Goal: Task Accomplishment & Management: Manage account settings

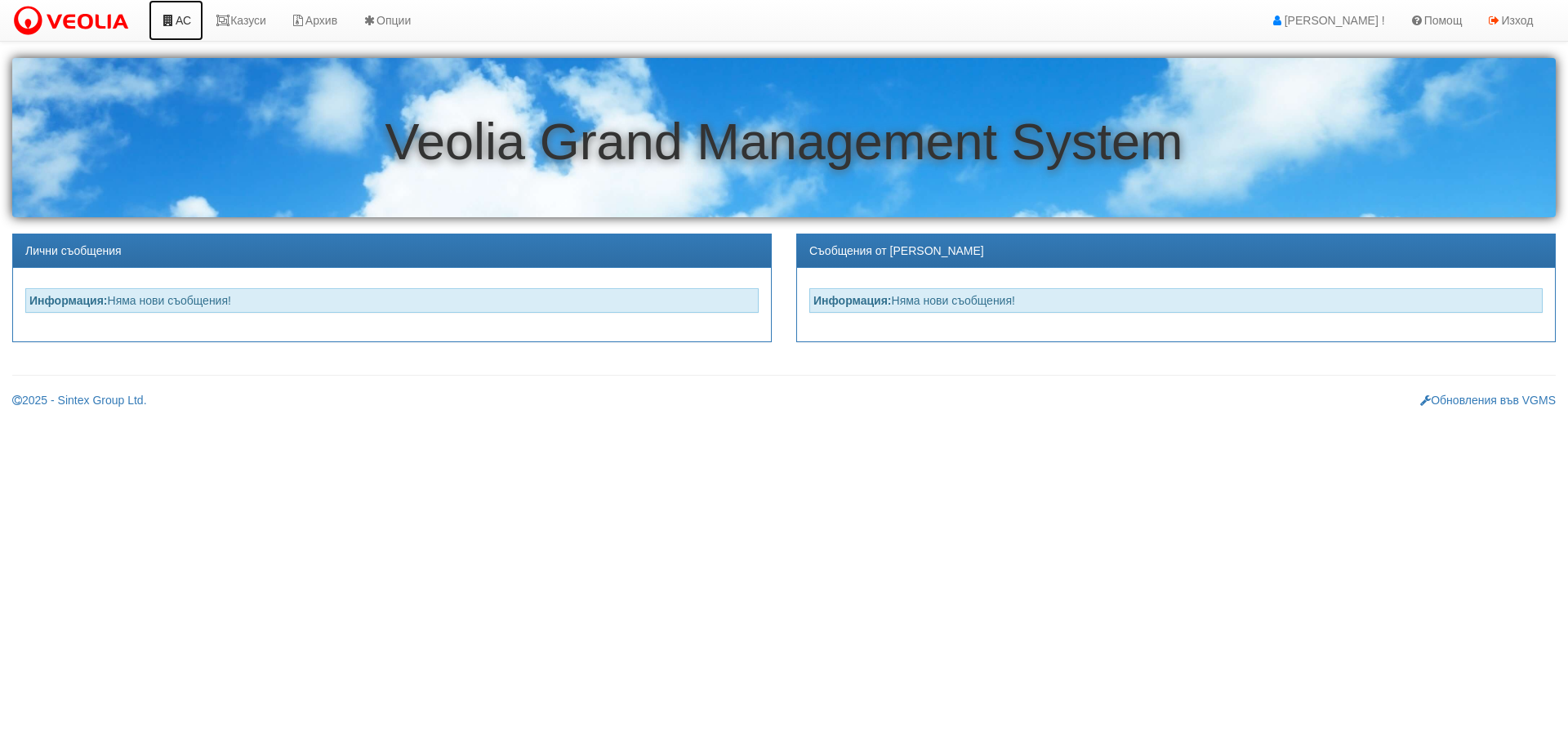
click at [178, 17] on link "АС" at bounding box center [176, 20] width 55 height 41
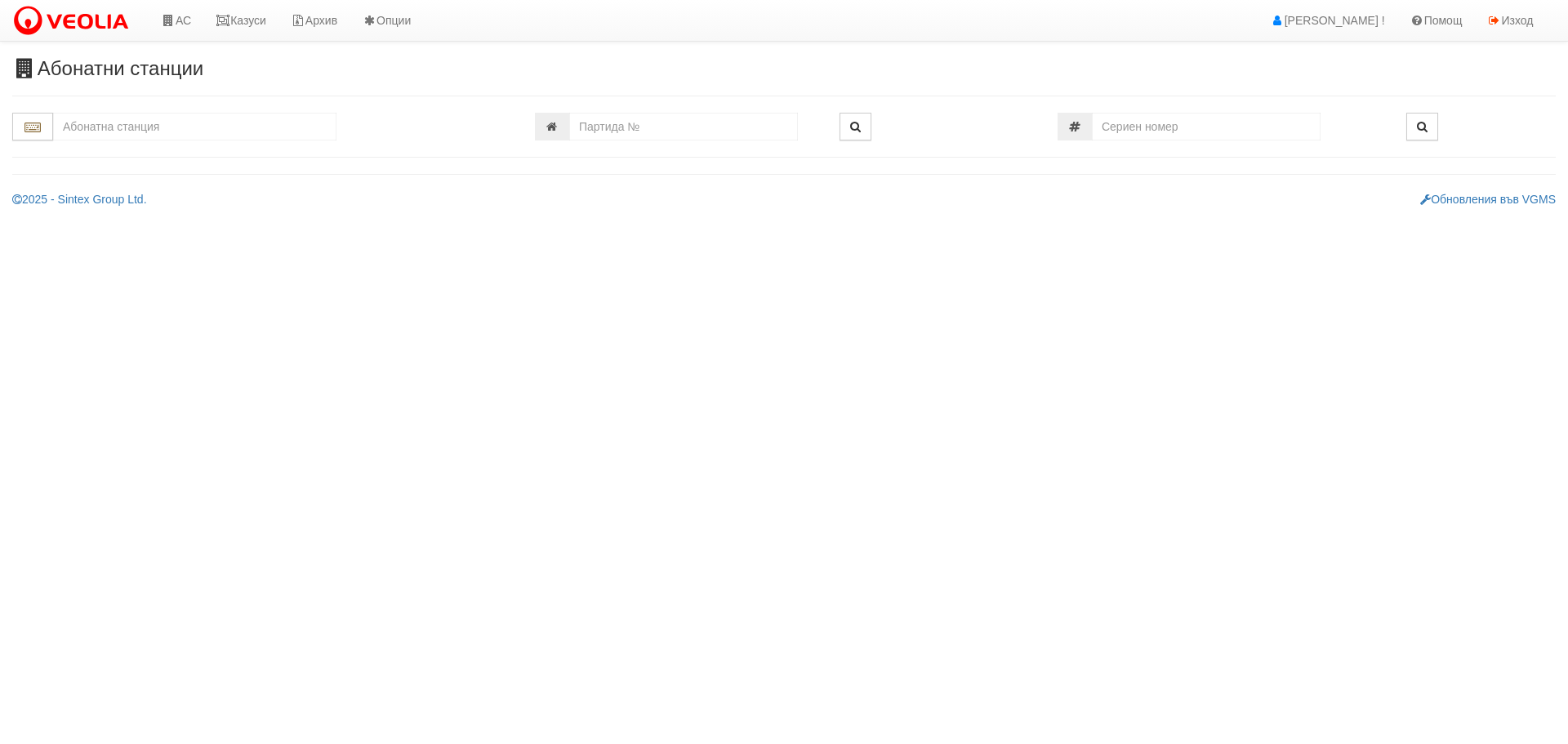
click at [169, 127] on input "text" at bounding box center [195, 126] width 283 height 28
drag, startPoint x: 80, startPoint y: 126, endPoint x: 62, endPoint y: 130, distance: 18.4
click at [62, 130] on input "1" at bounding box center [195, 126] width 283 height 28
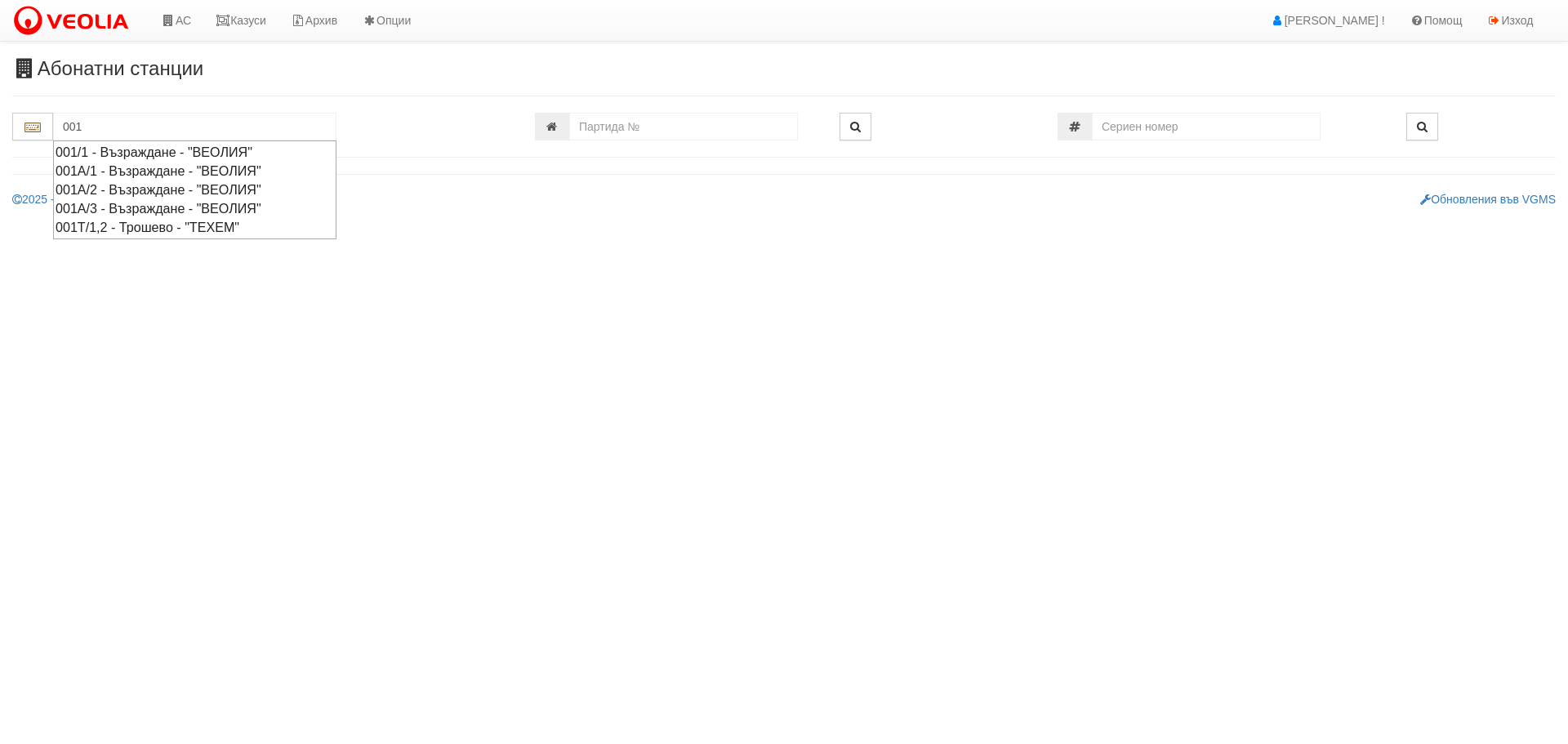
click at [140, 151] on div "001/1 - Възраждане - "ВЕОЛИЯ"" at bounding box center [195, 152] width 279 height 19
type input "001/1 - Възраждане - "ВЕОЛИЯ""
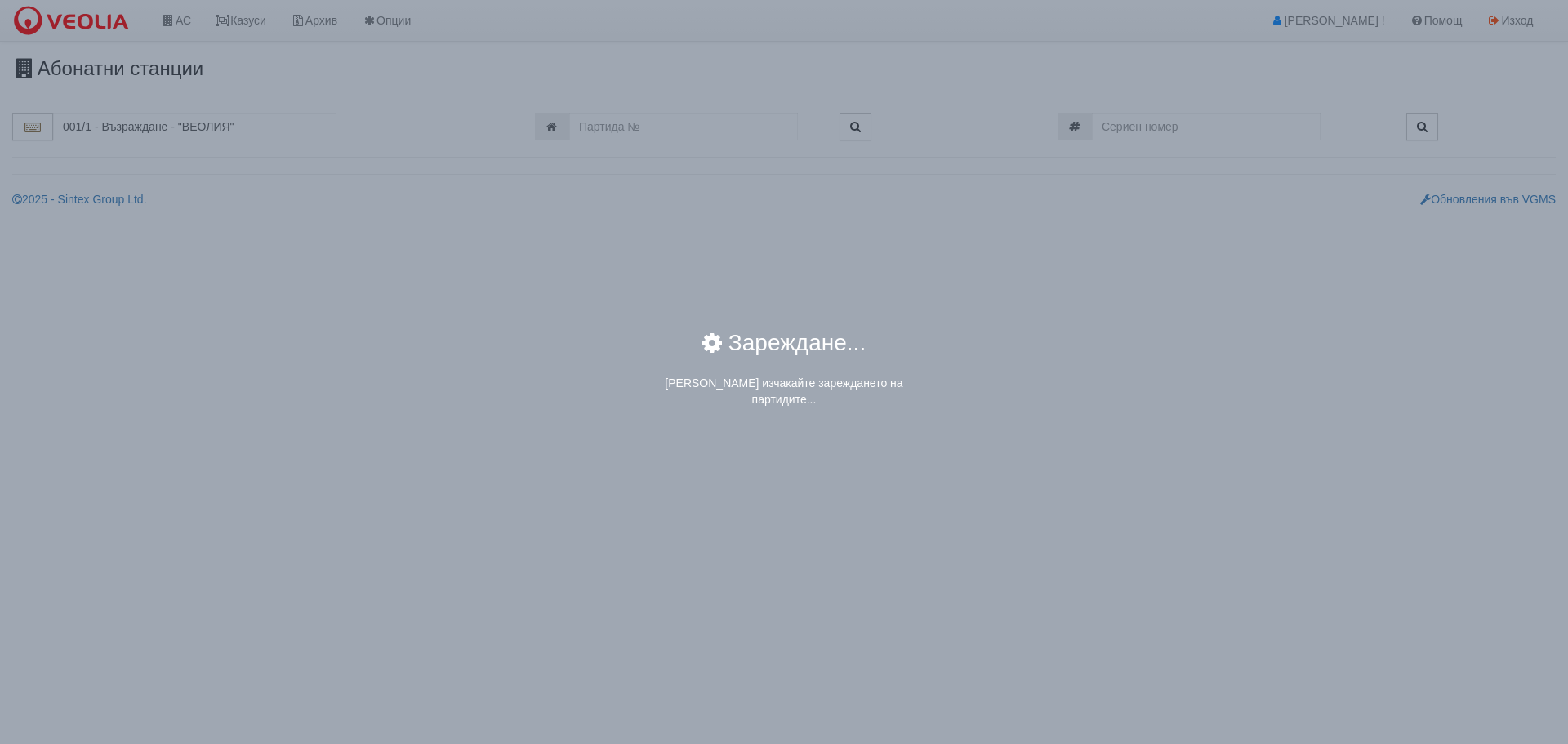
click at [120, 126] on div "× Зареждане... Моля изчакайте зареждането на партидите..." at bounding box center [784, 372] width 1568 height 744
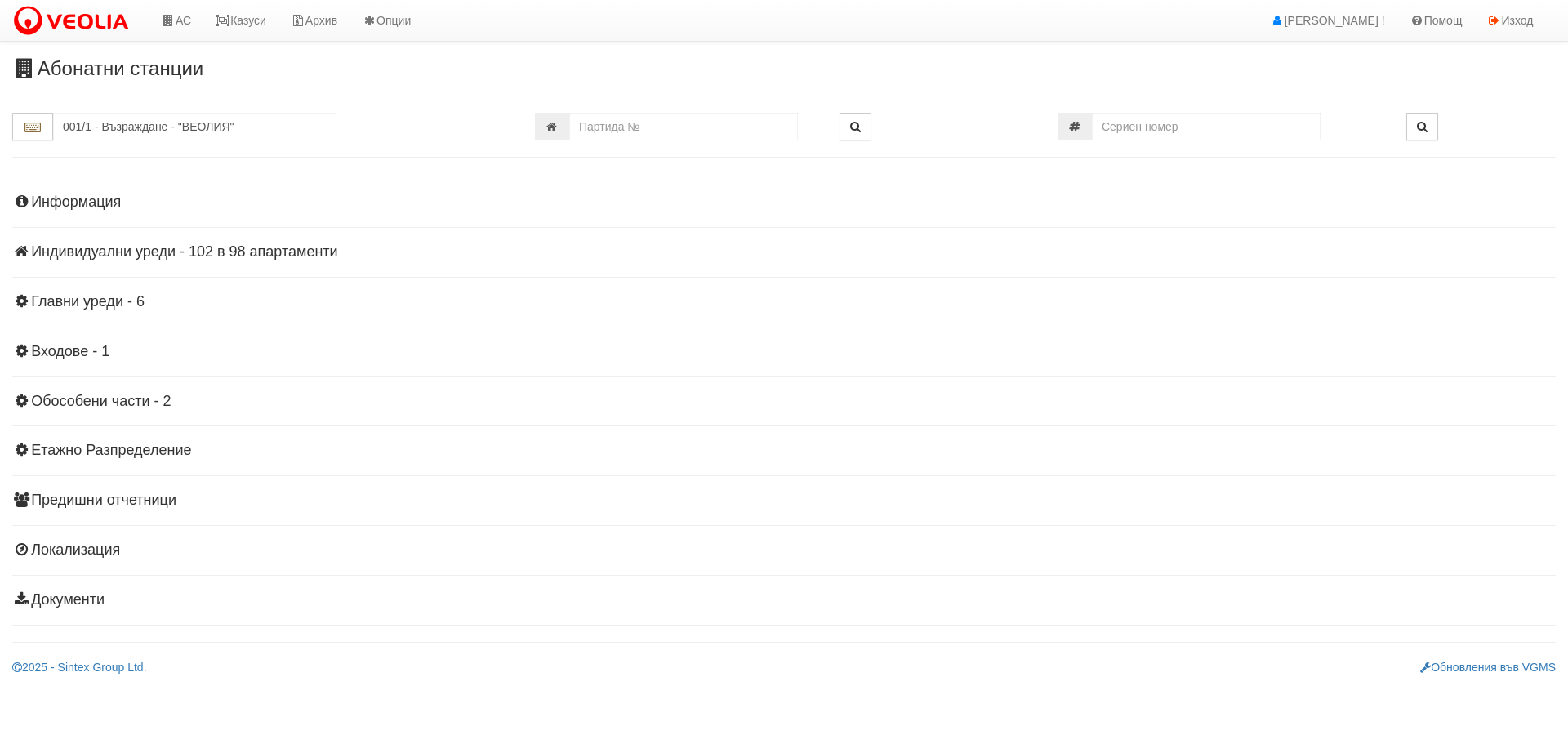
click at [149, 246] on h4 "Индивидуални уреди - 102 в 98 апартаменти" at bounding box center [784, 253] width 1544 height 16
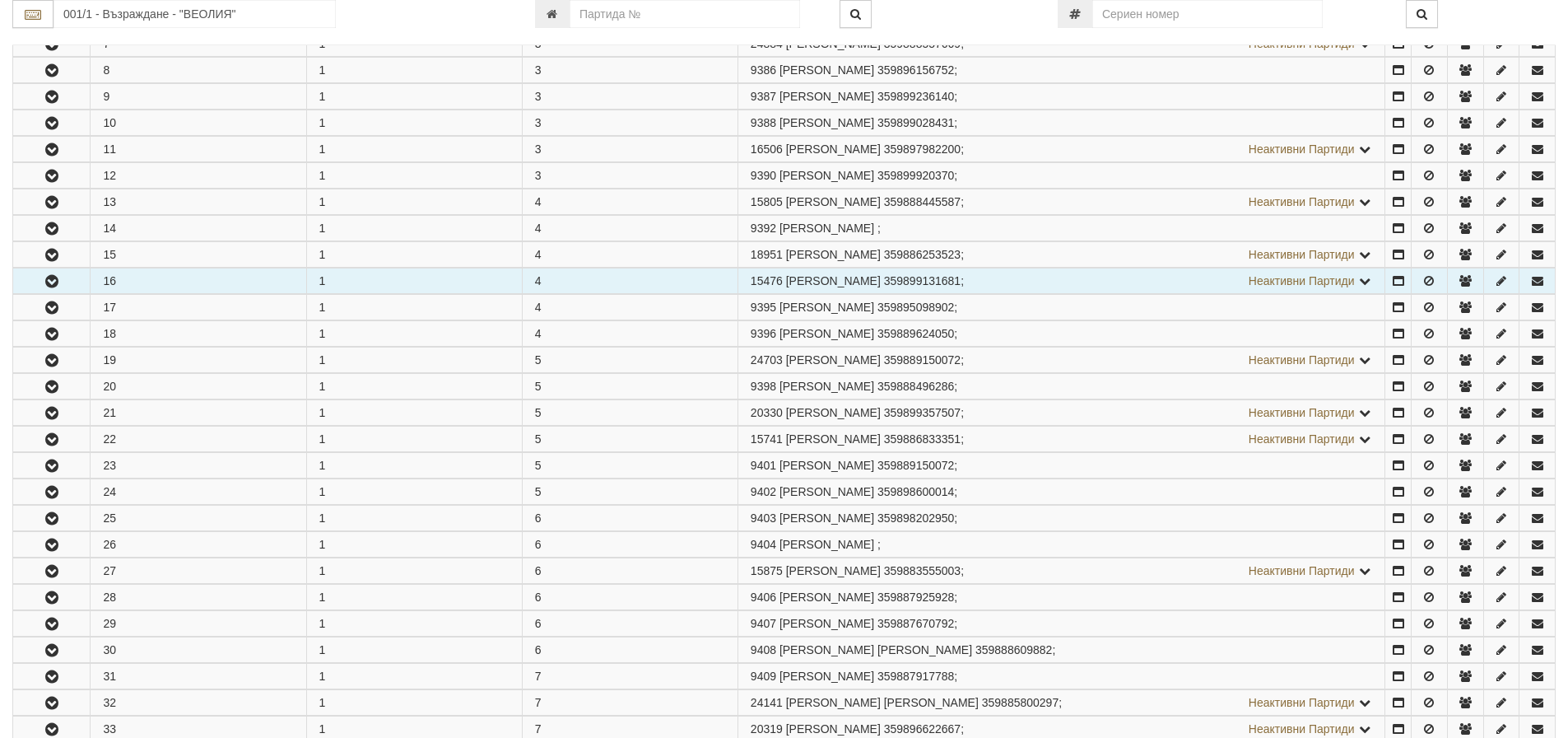
scroll to position [494, 0]
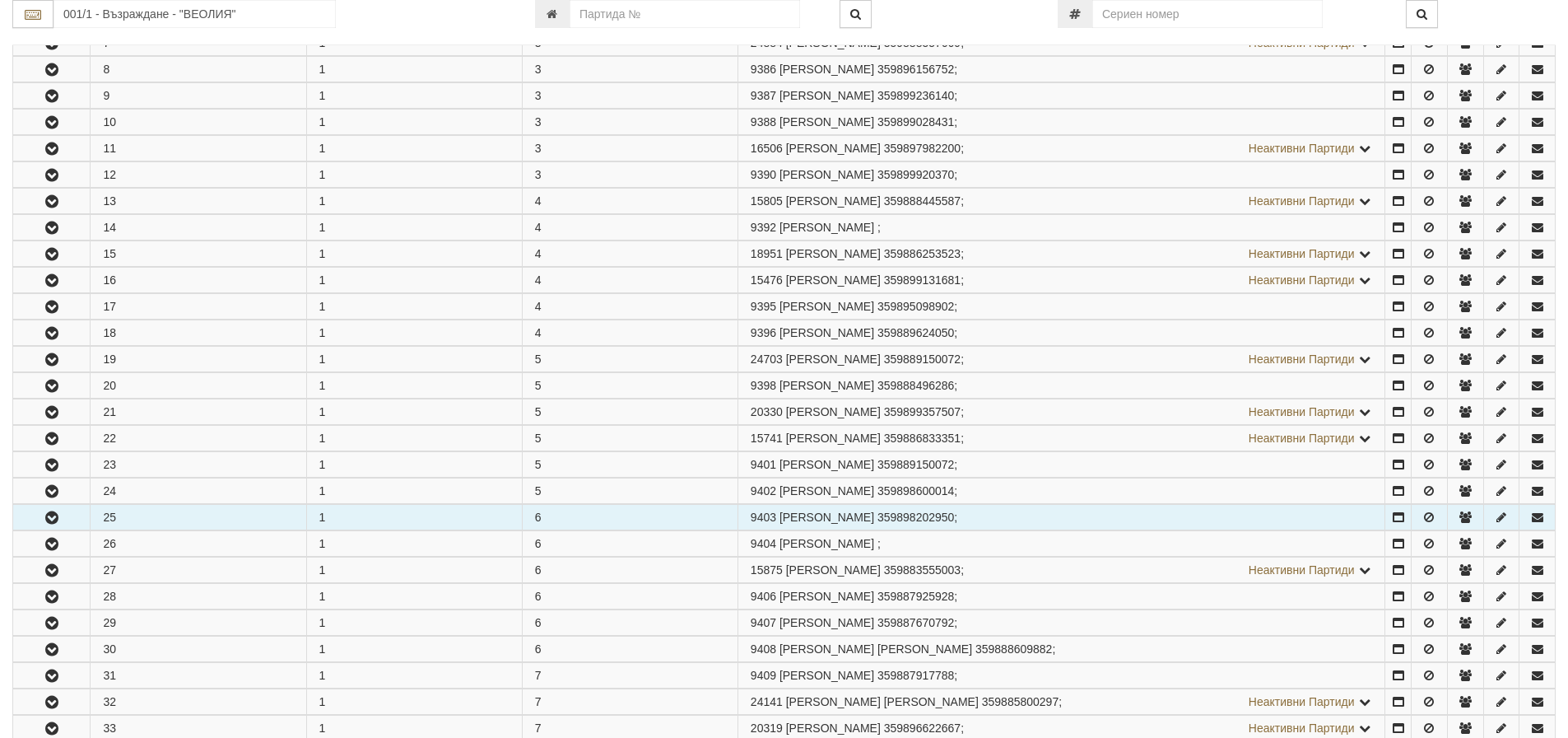
click at [49, 515] on icon "button" at bounding box center [52, 518] width 20 height 12
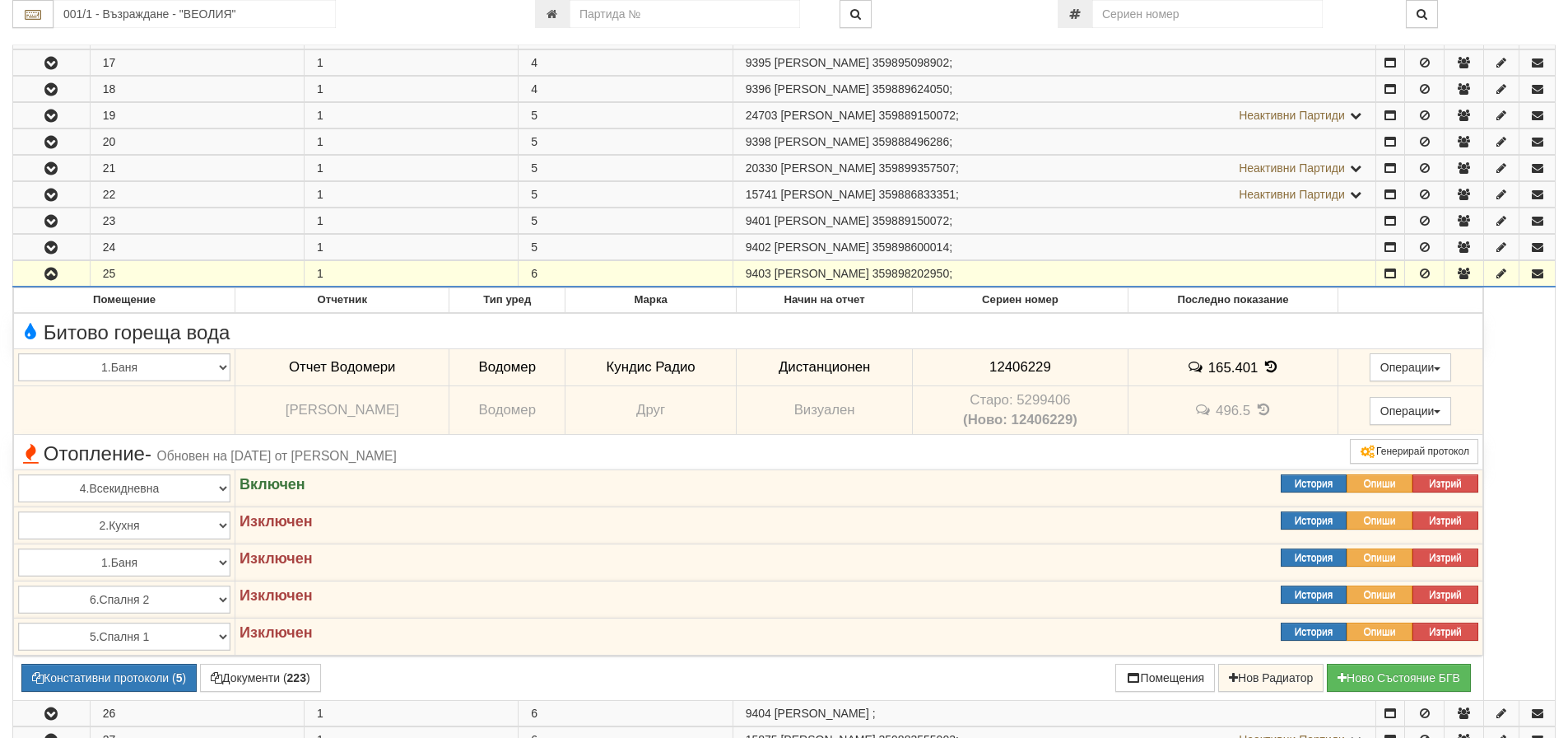
scroll to position [741, 0]
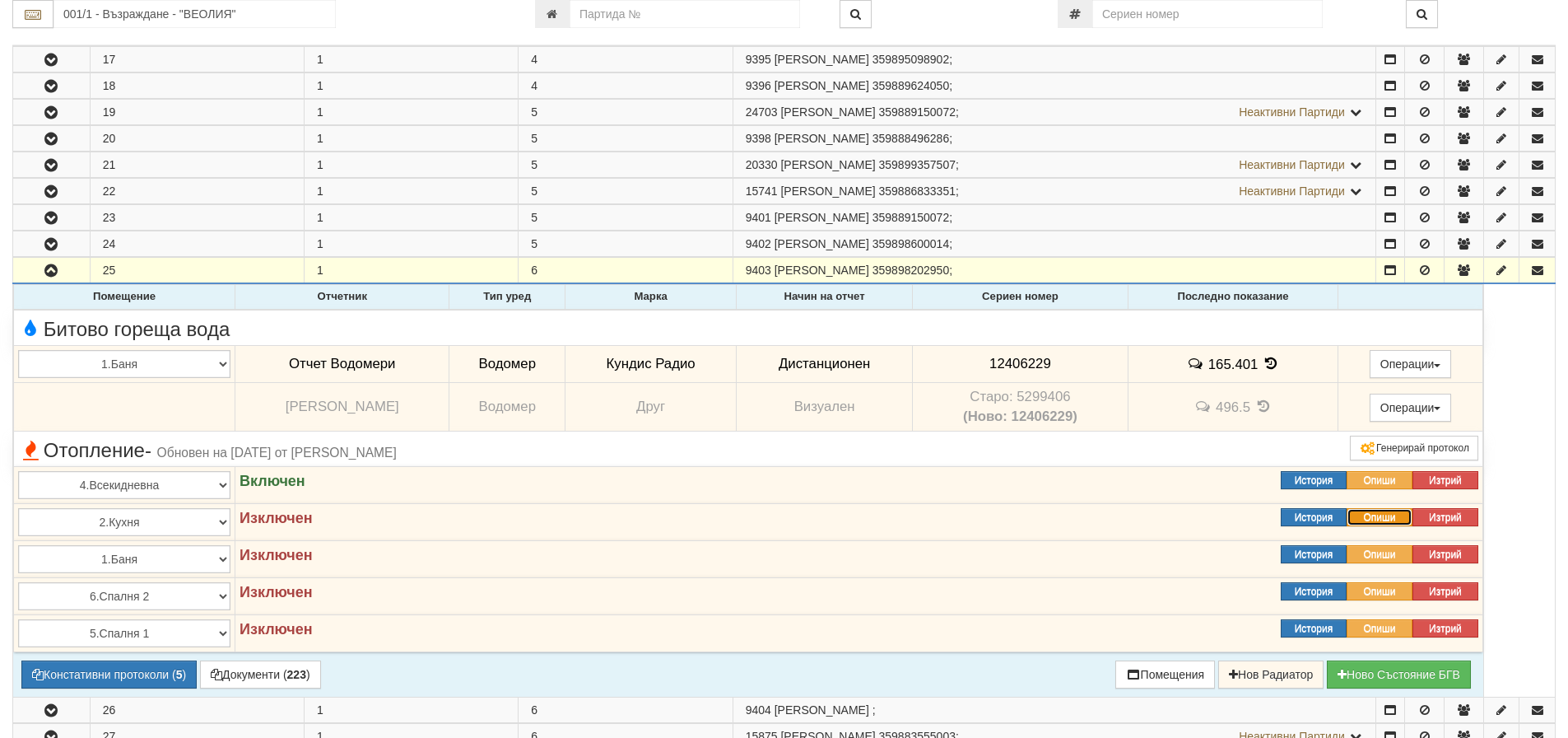
click at [1373, 512] on button "Опиши" at bounding box center [1379, 517] width 65 height 18
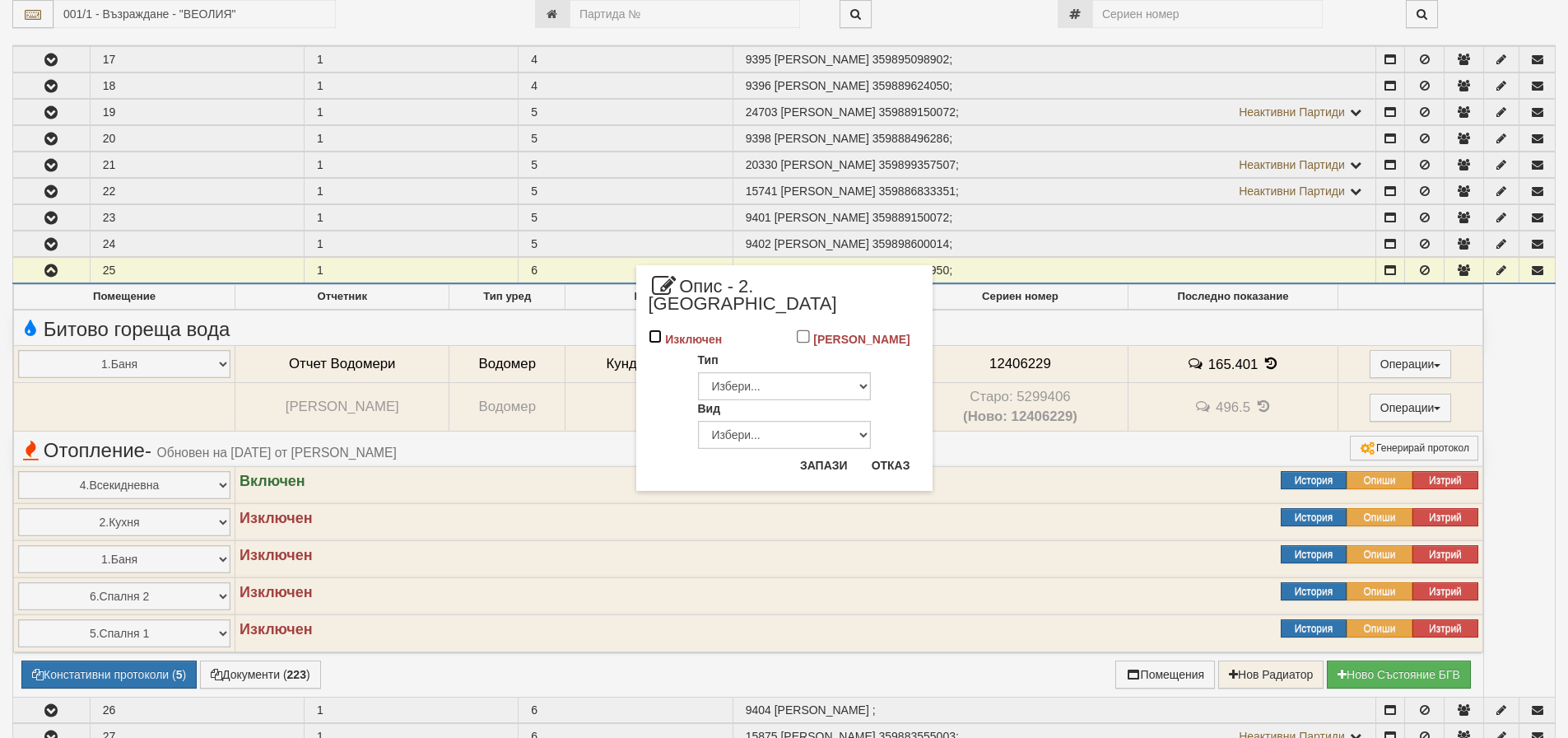
click at [658, 329] on input "Изключен" at bounding box center [655, 336] width 14 height 14
checkbox input "true"
click at [835, 454] on button "Запази" at bounding box center [824, 465] width 67 height 26
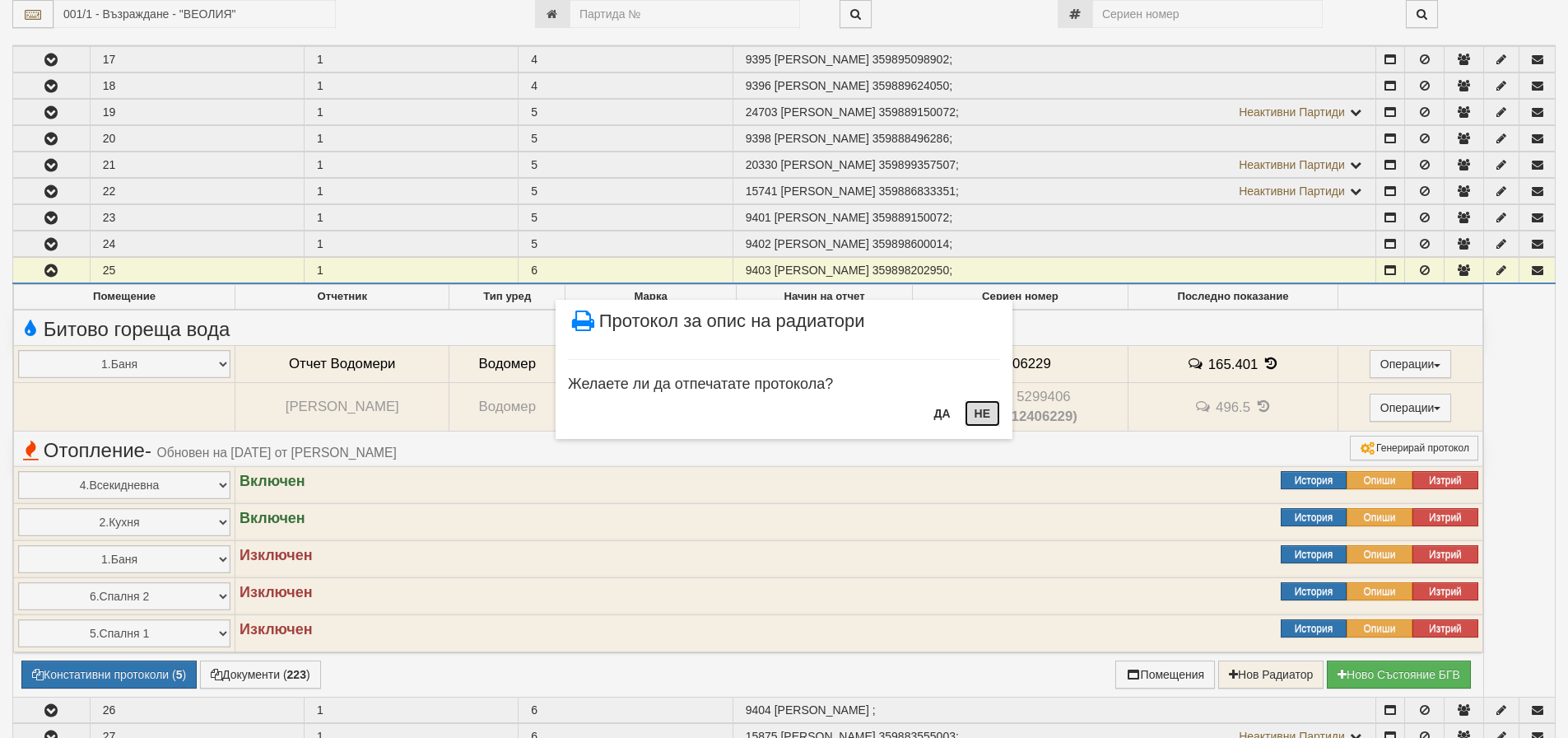
click at [981, 413] on button "НЕ" at bounding box center [981, 413] width 35 height 26
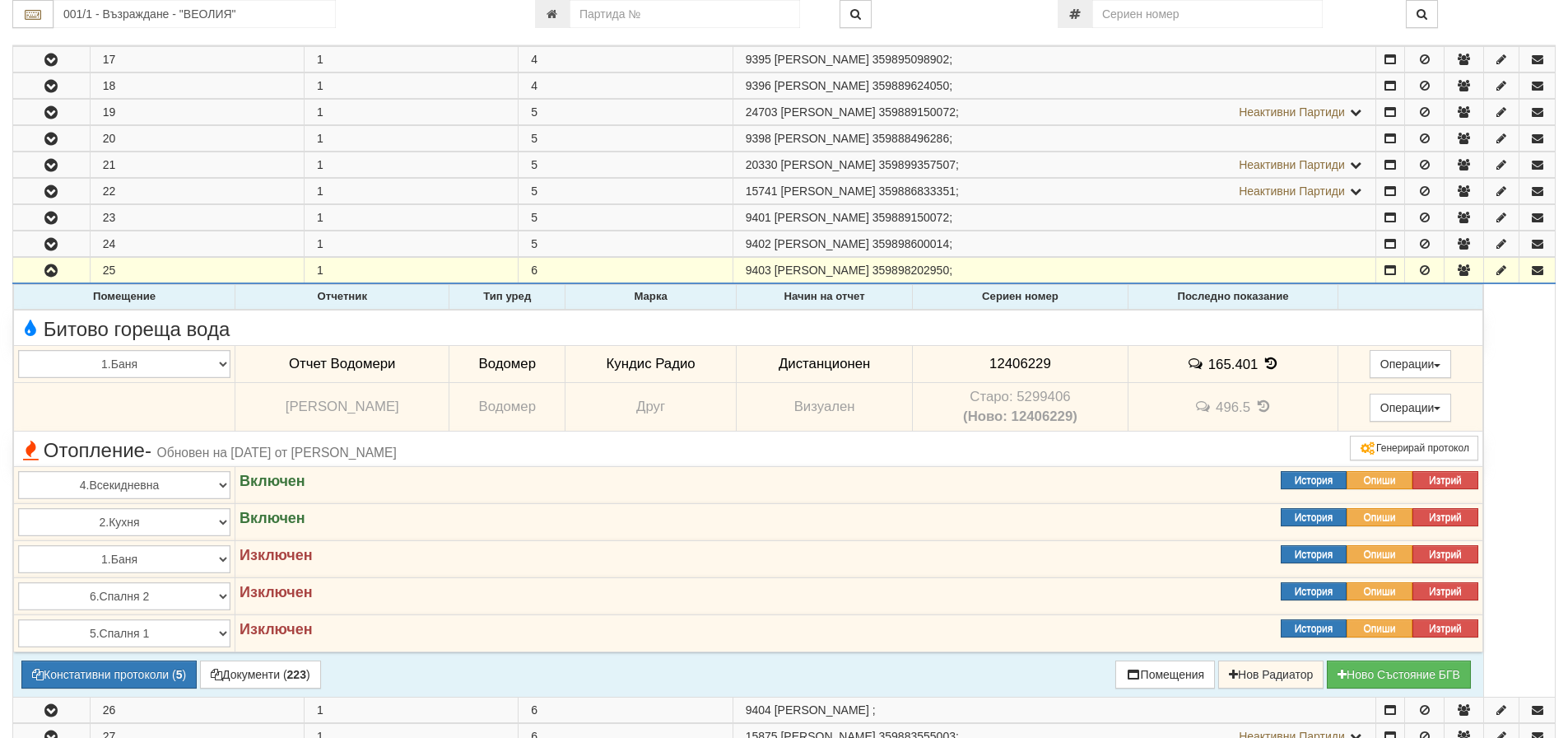
click at [299, 481] on strong "Включен" at bounding box center [272, 480] width 65 height 16
click at [1366, 477] on button "Опиши" at bounding box center [1379, 480] width 65 height 18
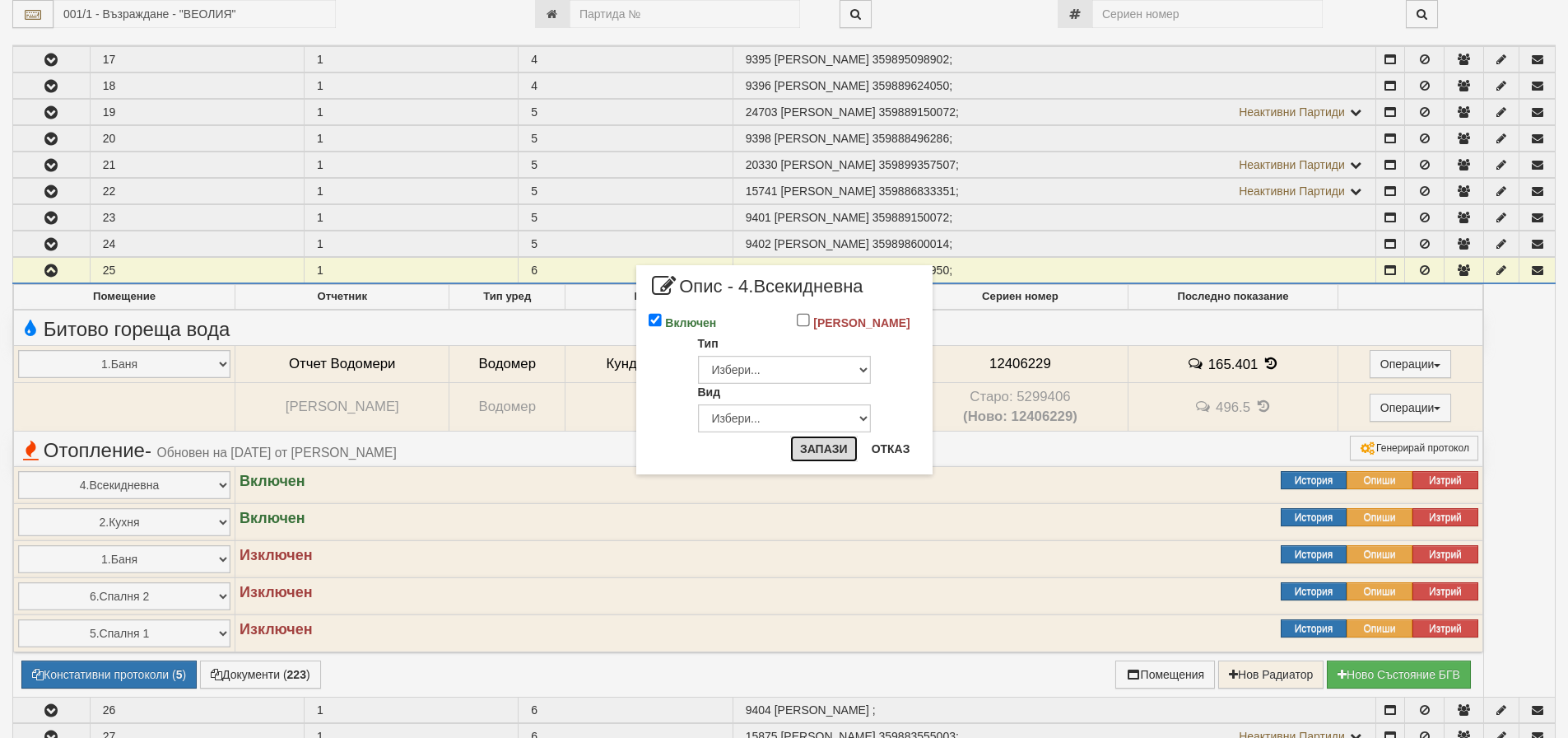
click at [826, 456] on button "Запази" at bounding box center [824, 449] width 67 height 26
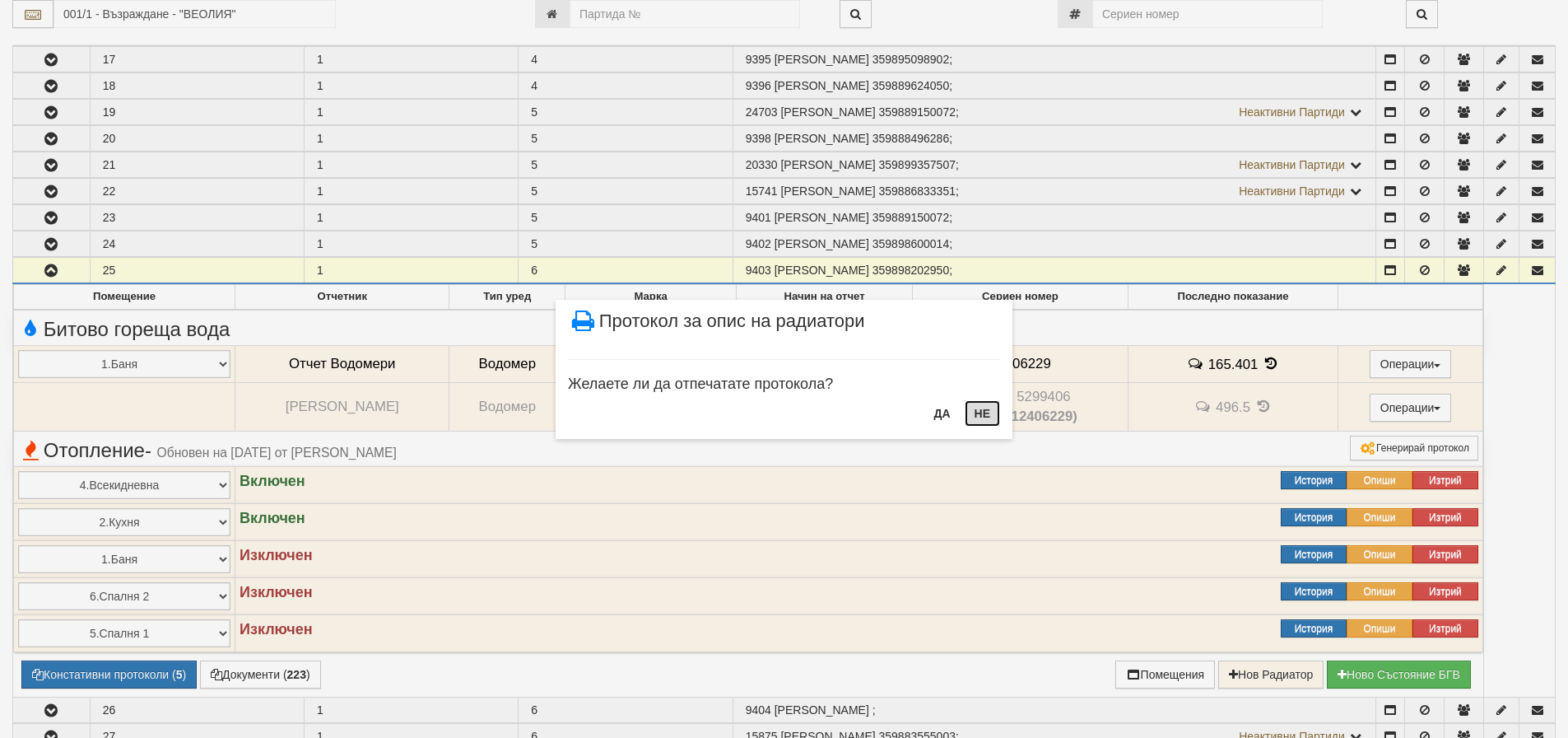
click at [980, 415] on button "НЕ" at bounding box center [981, 413] width 35 height 26
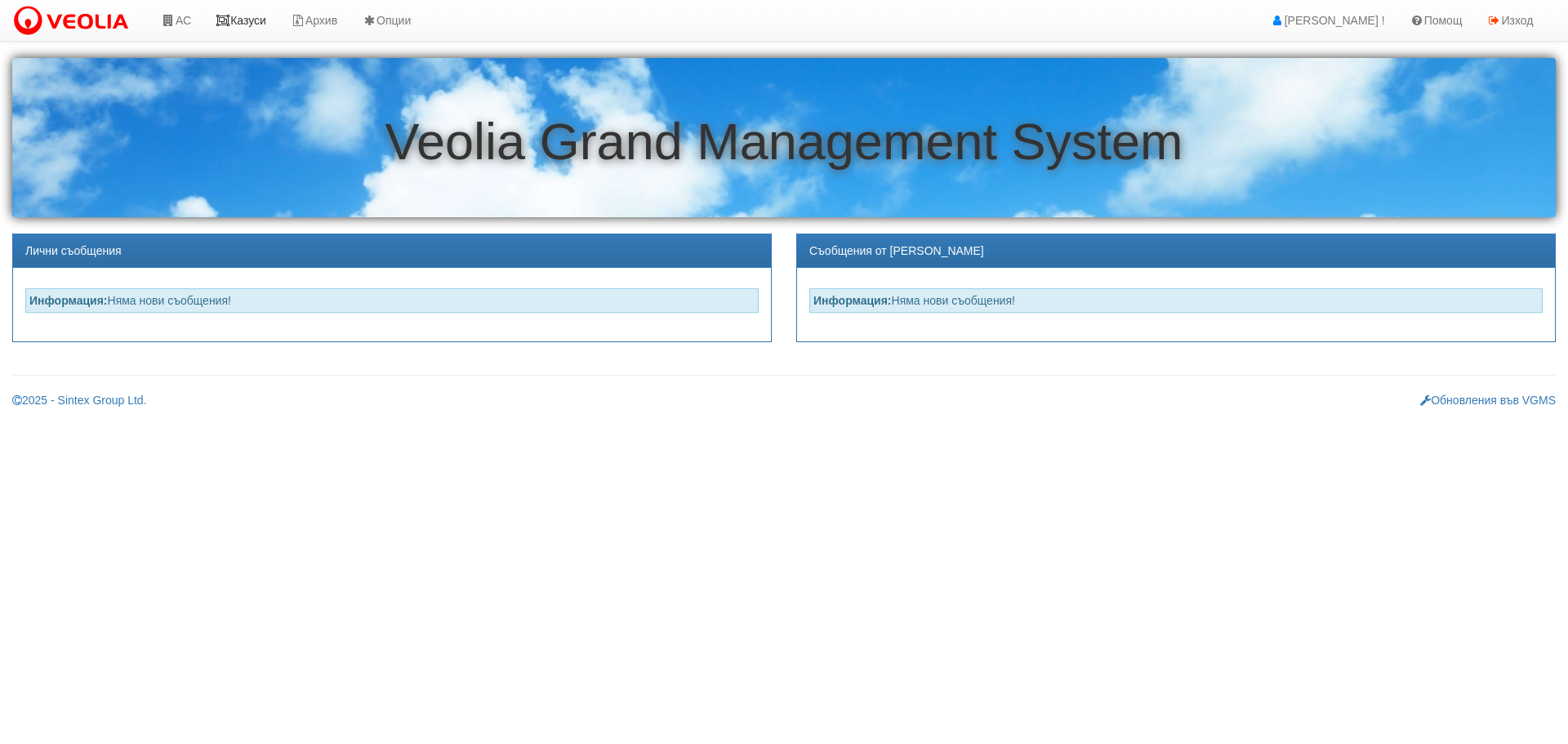
click at [268, 22] on link "Казуси" at bounding box center [240, 20] width 75 height 41
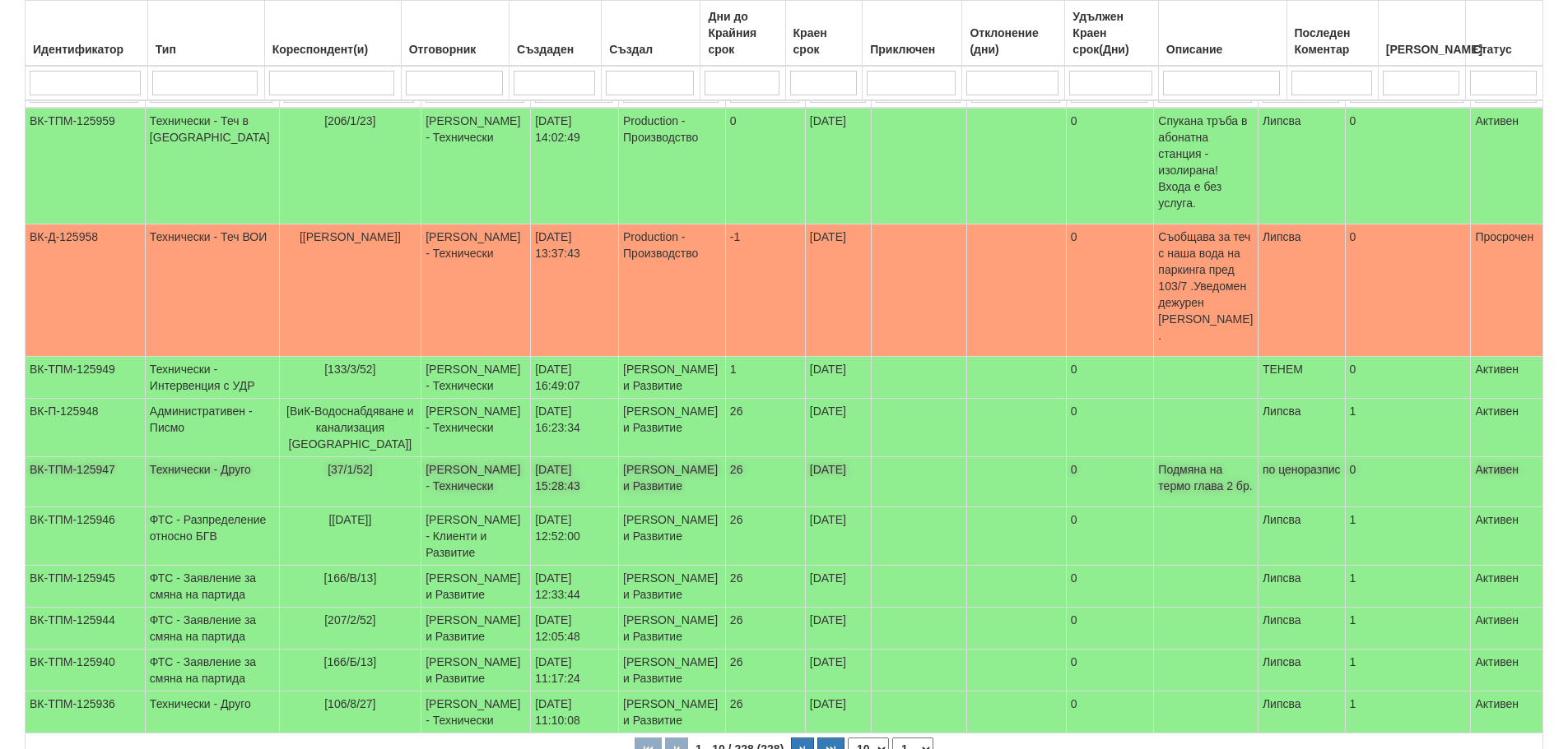
scroll to position [246, 0]
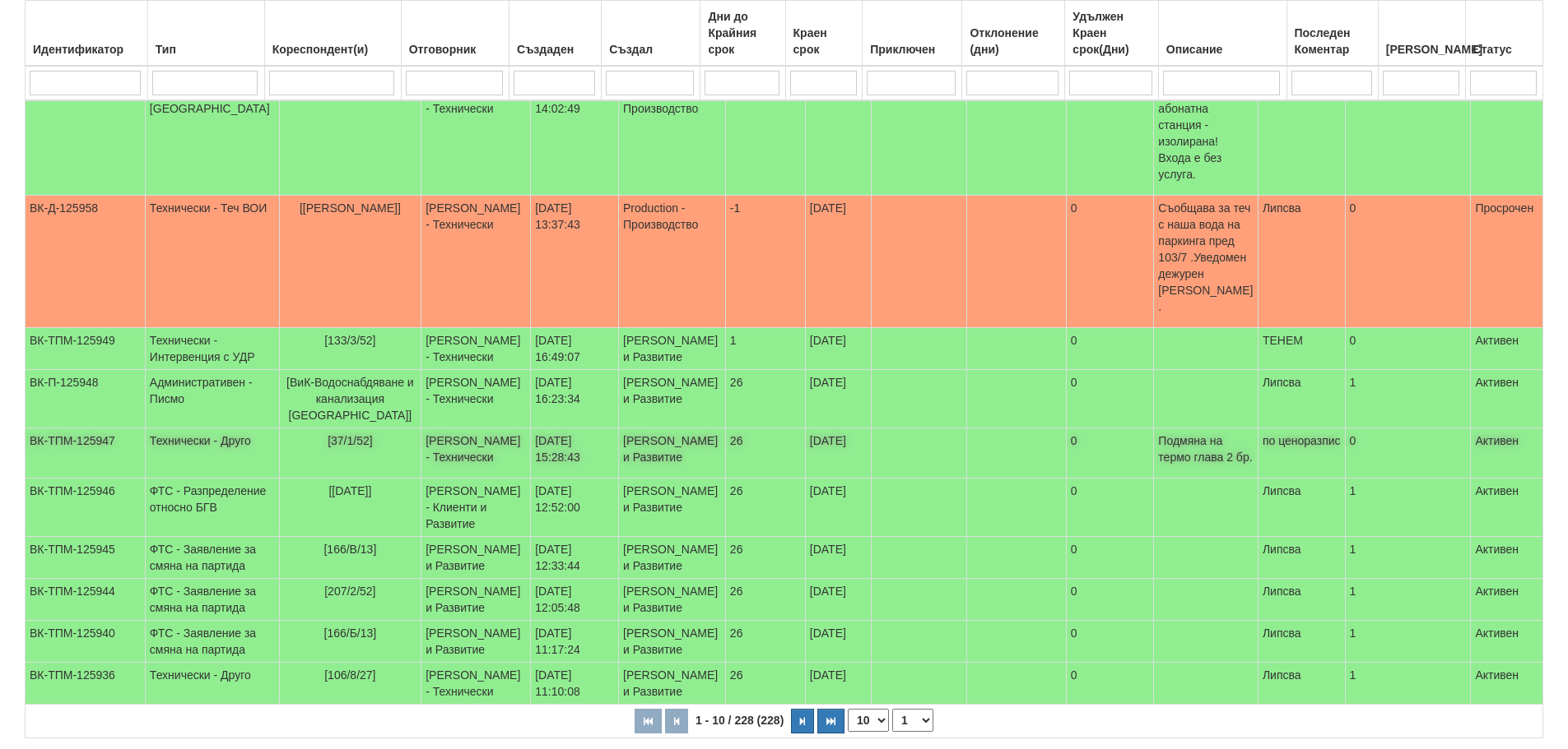
click at [446, 431] on td "Диян Стоянов - Технически" at bounding box center [476, 453] width 109 height 50
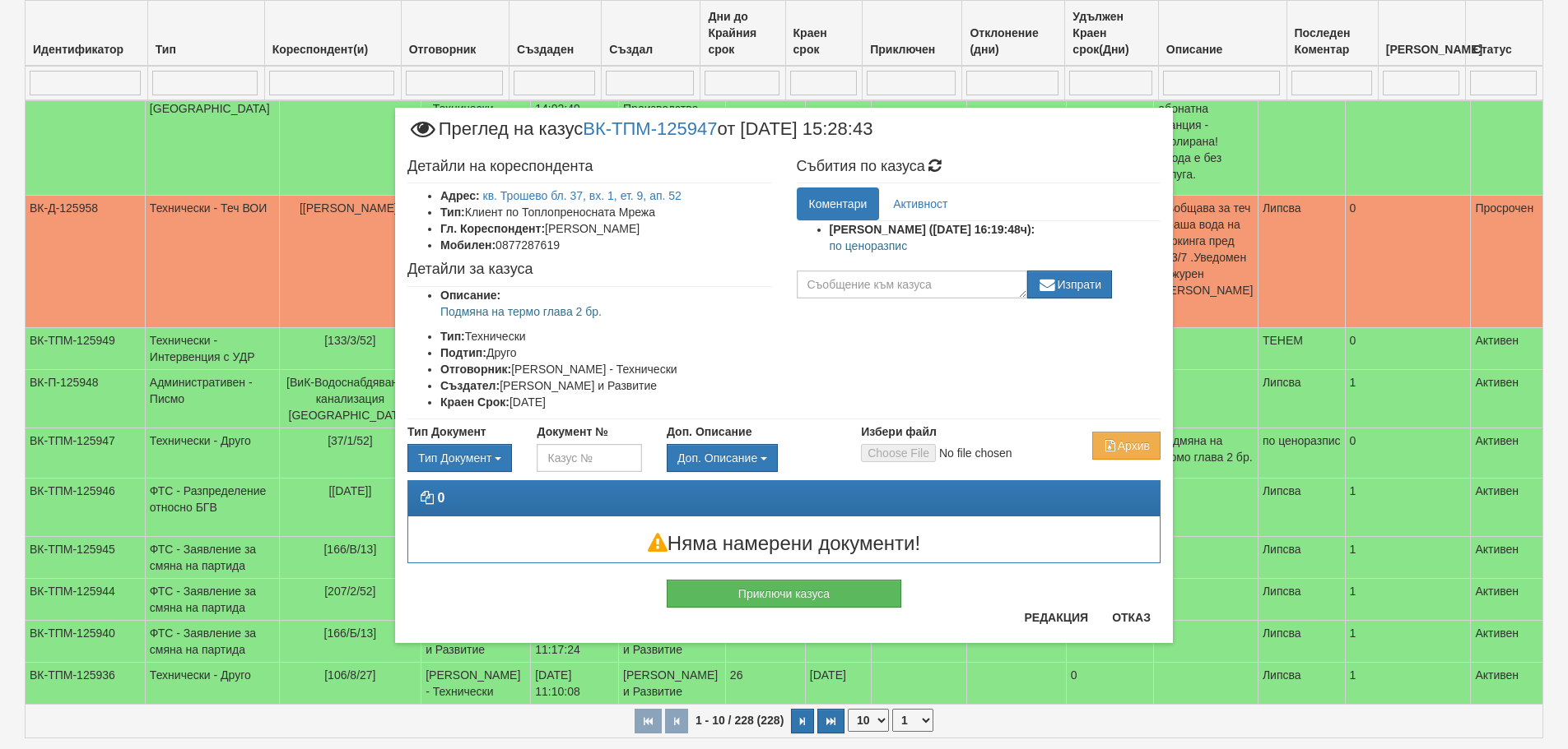
scroll to position [329, 0]
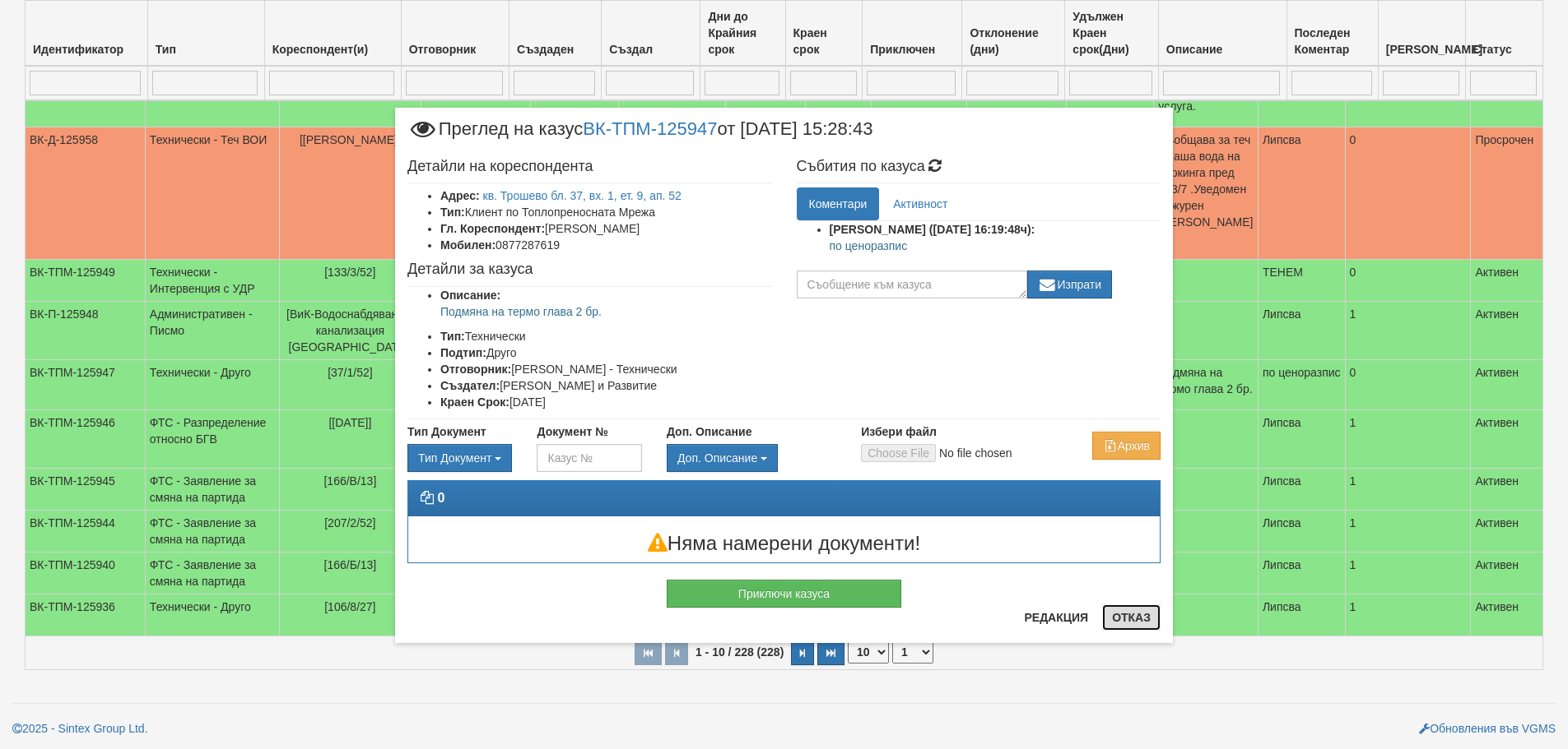
click at [1140, 618] on button "Отказ" at bounding box center [1131, 617] width 58 height 26
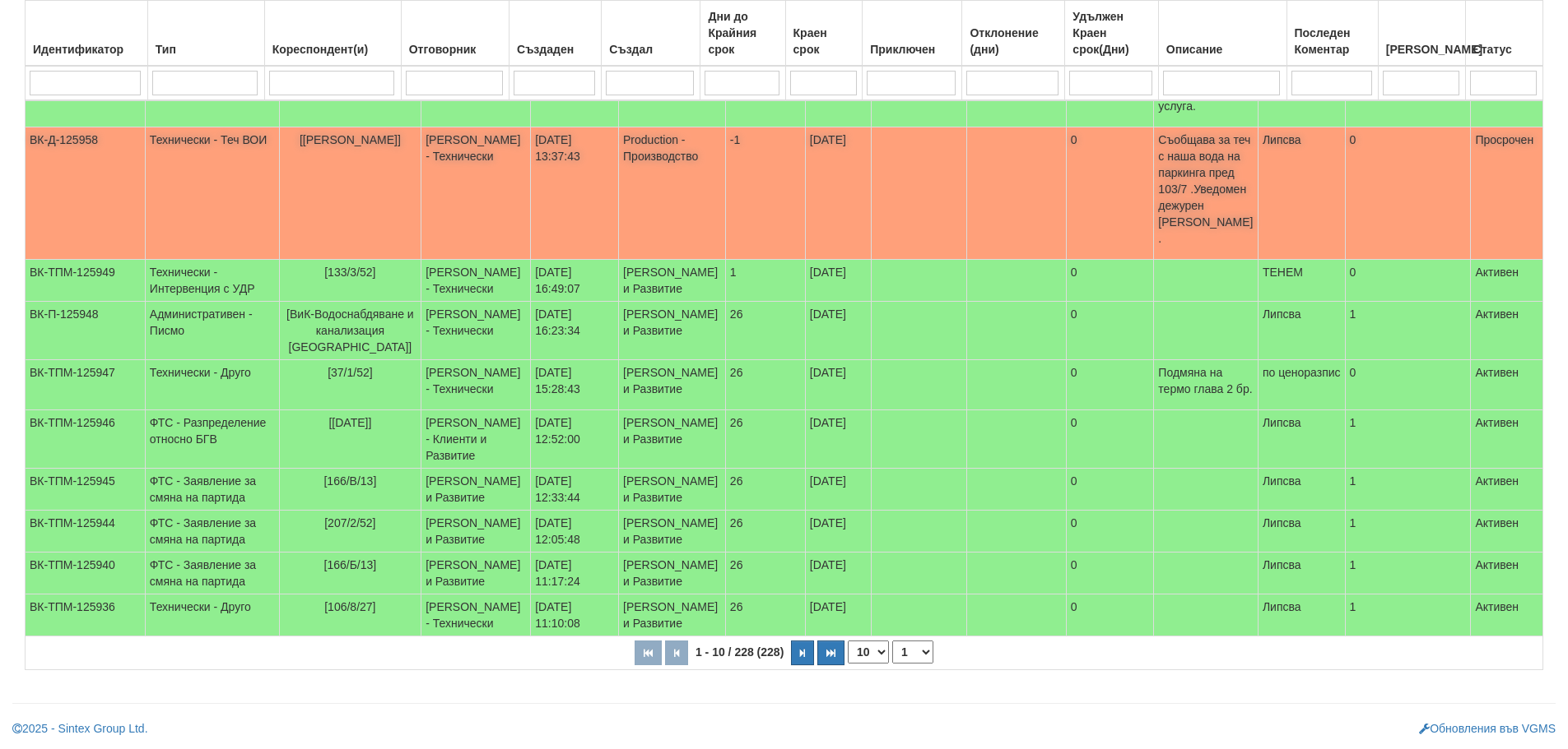
scroll to position [471, 0]
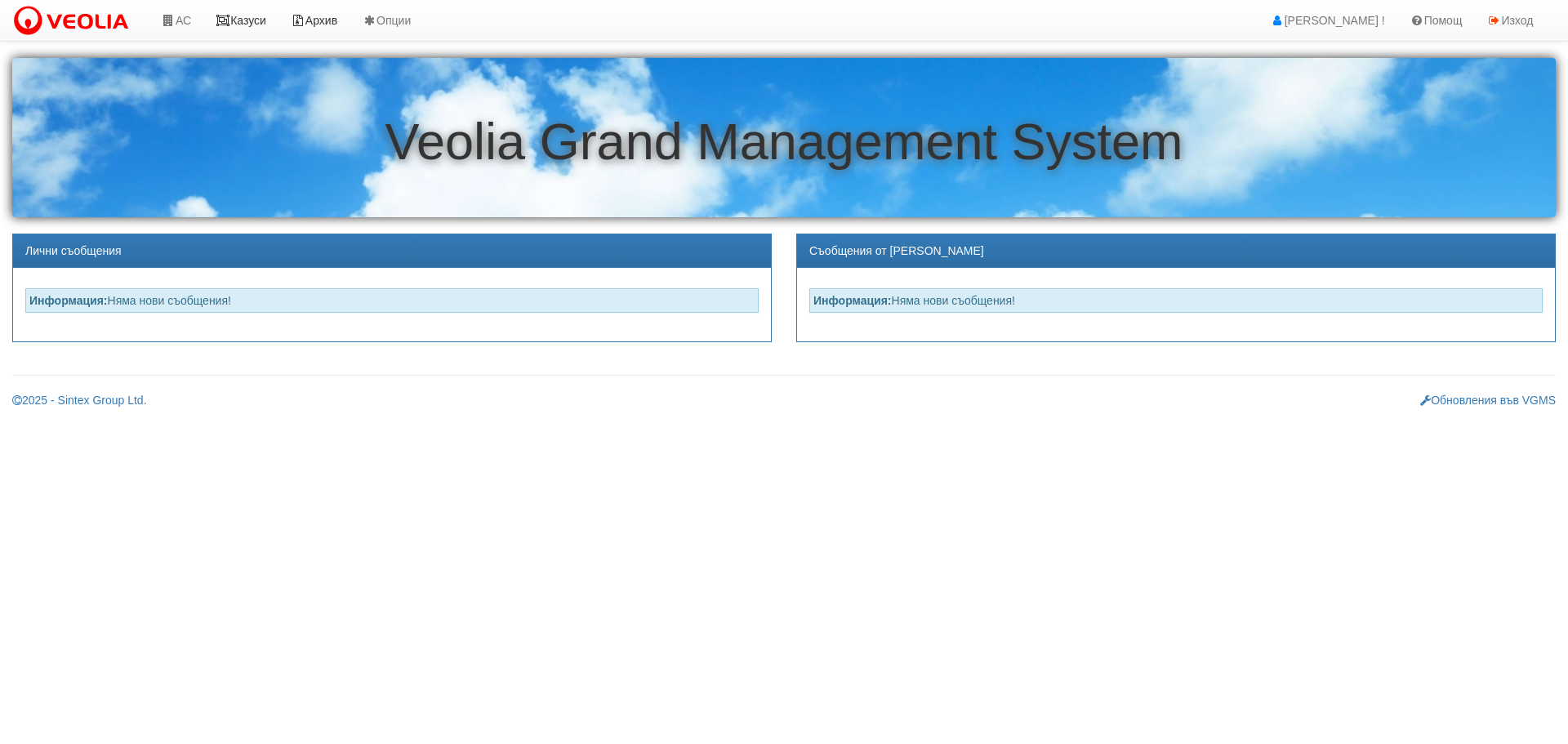
drag, startPoint x: 256, startPoint y: 20, endPoint x: 292, endPoint y: 23, distance: 36.1
click at [256, 20] on link "Казуси" at bounding box center [240, 20] width 75 height 41
click at [245, 22] on link "Казуси" at bounding box center [240, 20] width 75 height 41
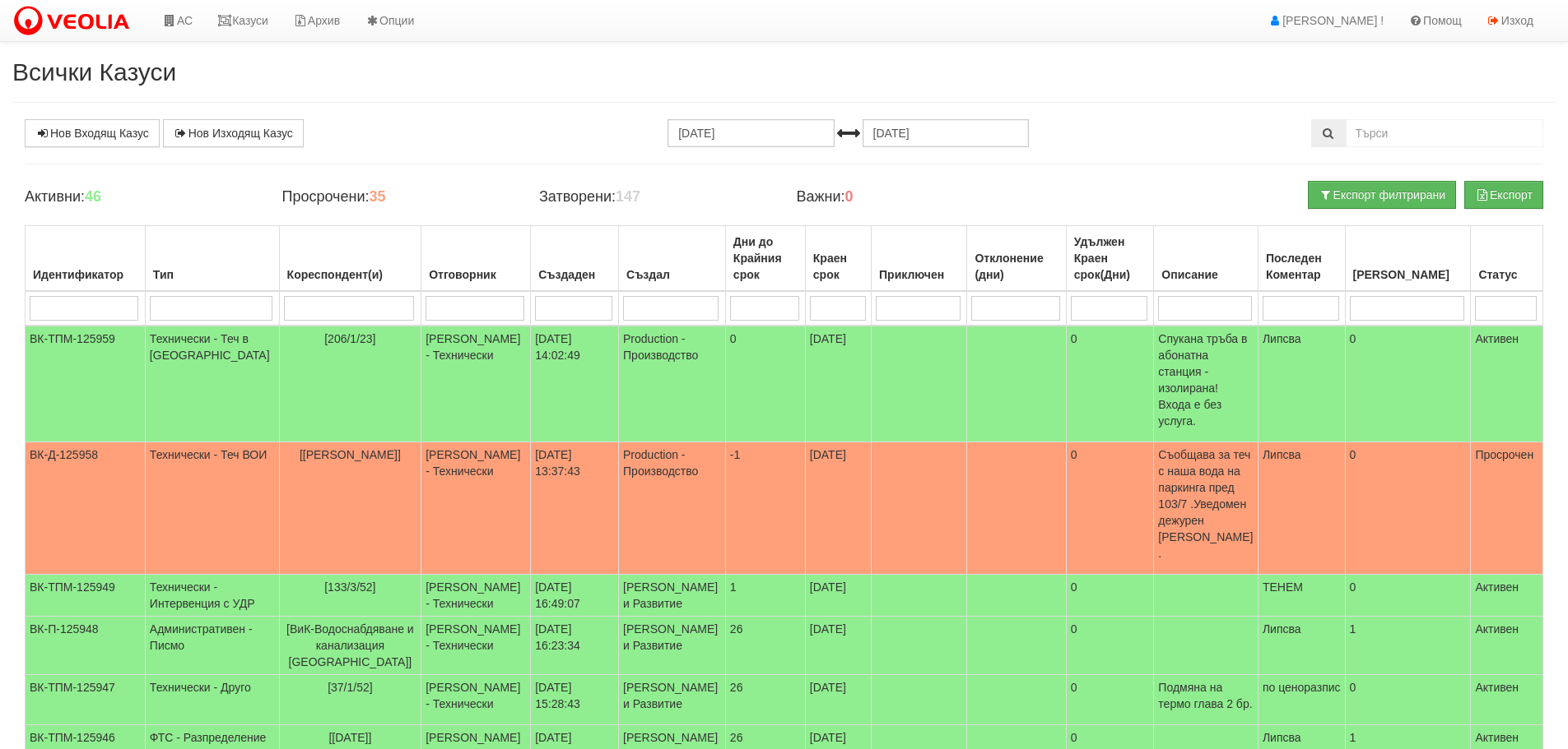
click at [441, 295] on td at bounding box center [476, 308] width 109 height 35
click at [439, 304] on input "search" at bounding box center [475, 308] width 99 height 25
type input "Д"
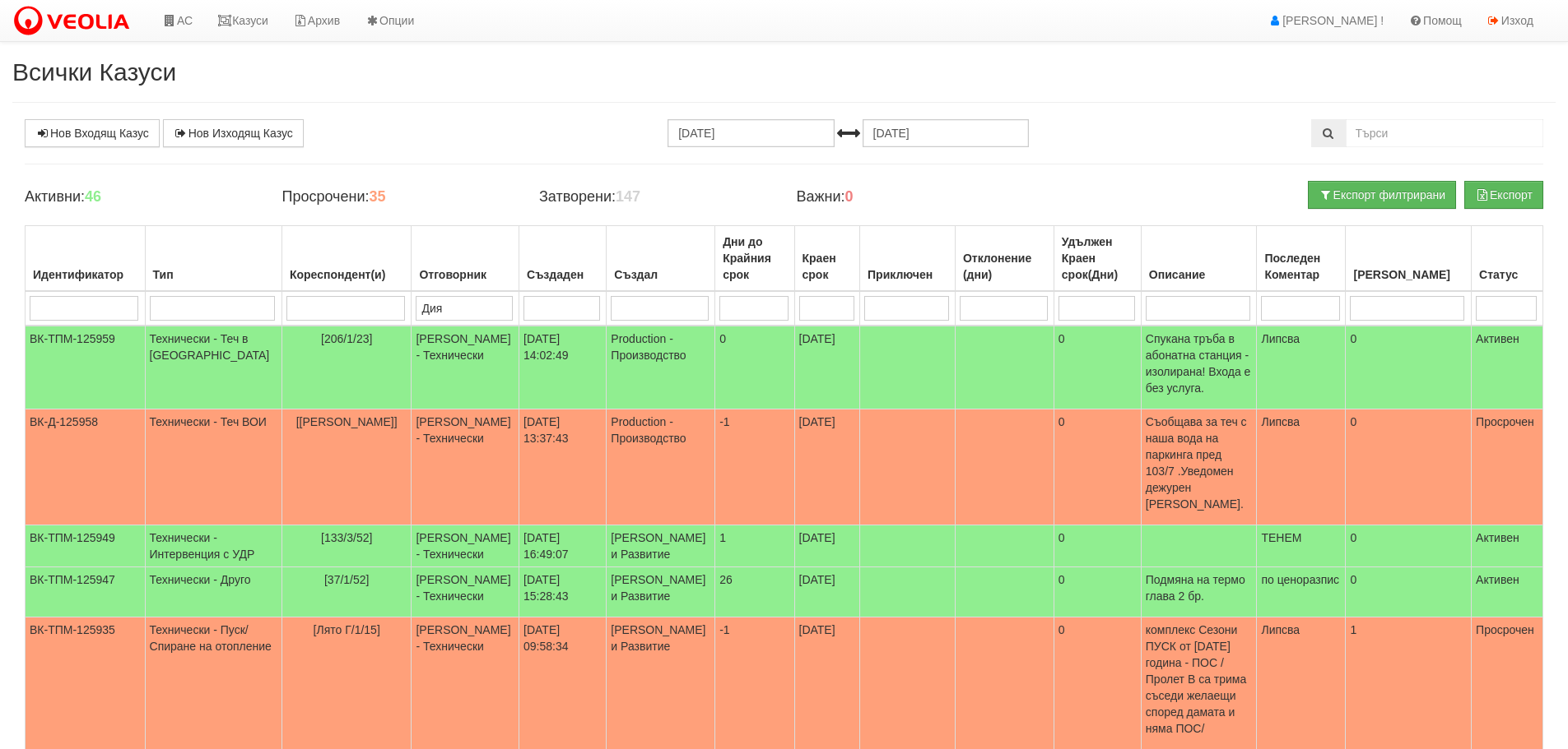
type input "[PERSON_NAME]"
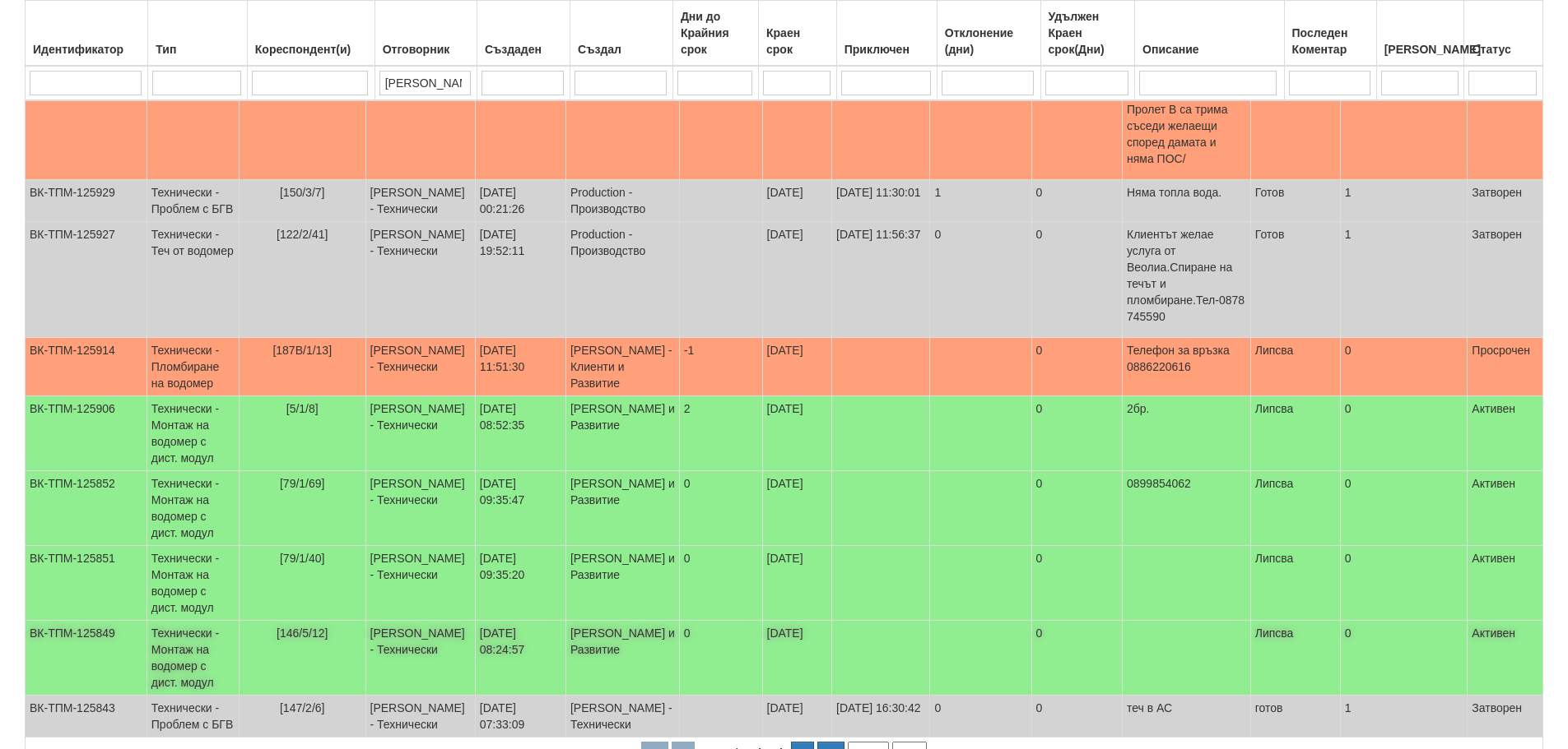
scroll to position [389, 0]
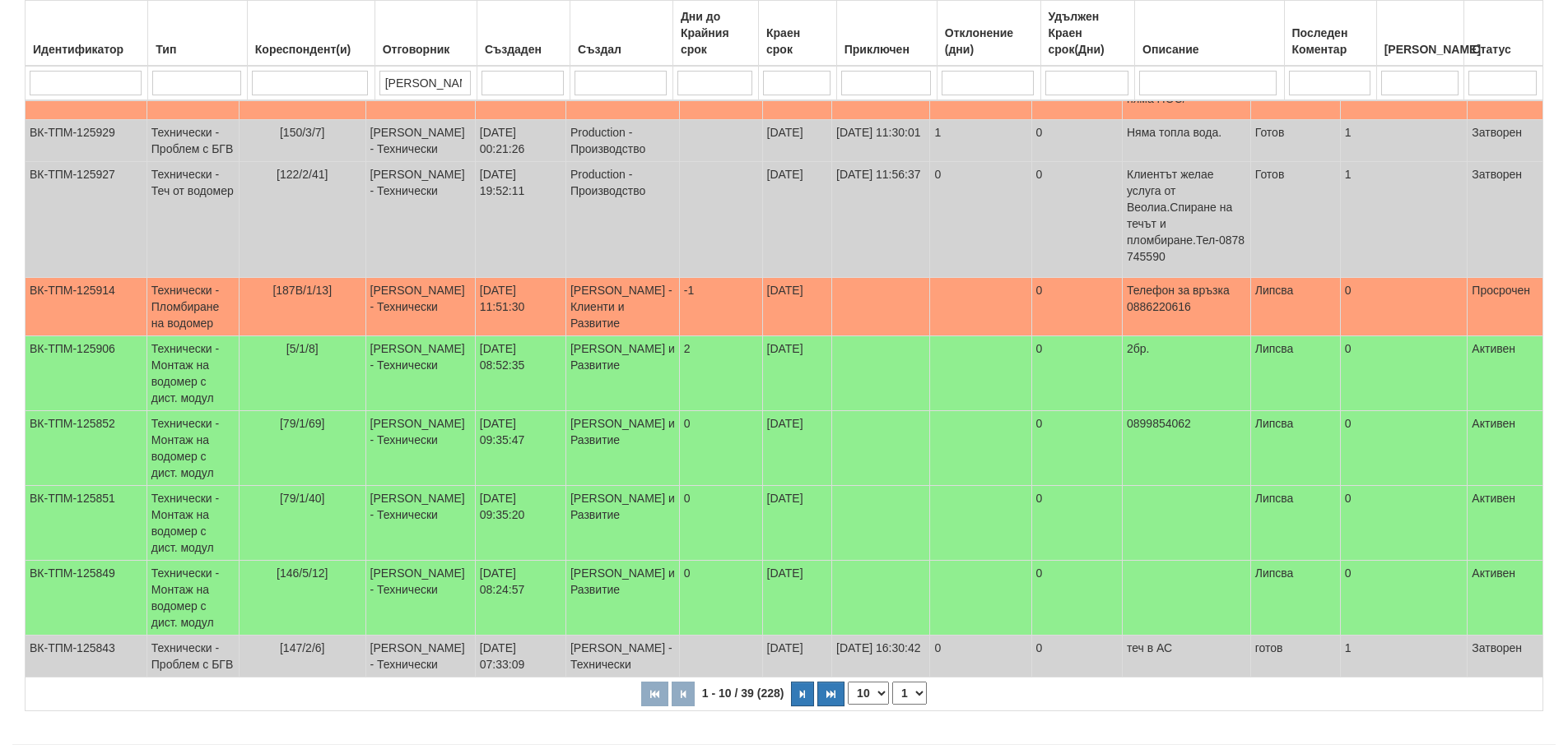
type input "[PERSON_NAME]"
click at [914, 682] on select "1 2 3 4" at bounding box center [910, 693] width 35 height 23
click at [895, 682] on select "1 2 3 4" at bounding box center [910, 693] width 35 height 23
select select "2"
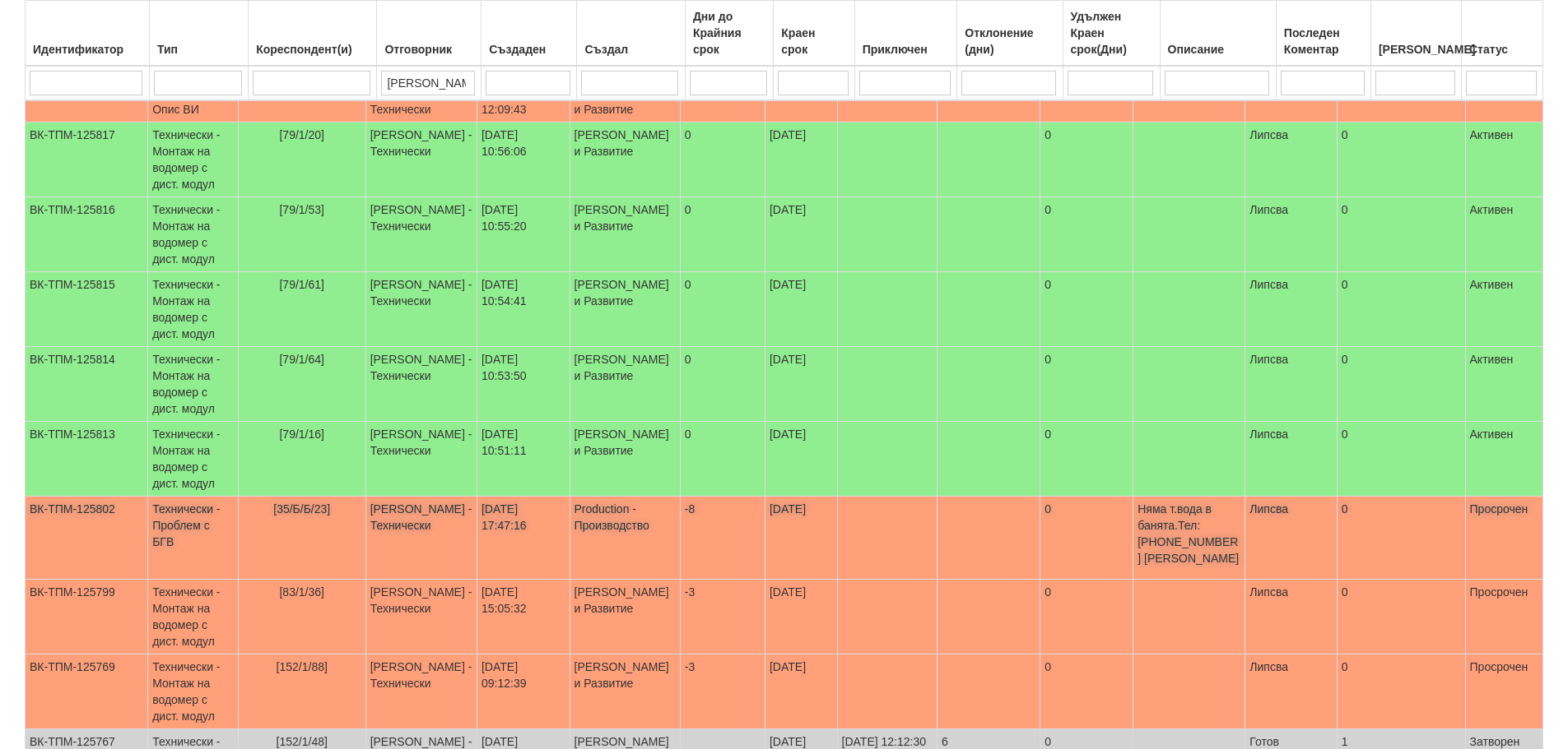
scroll to position [329, 0]
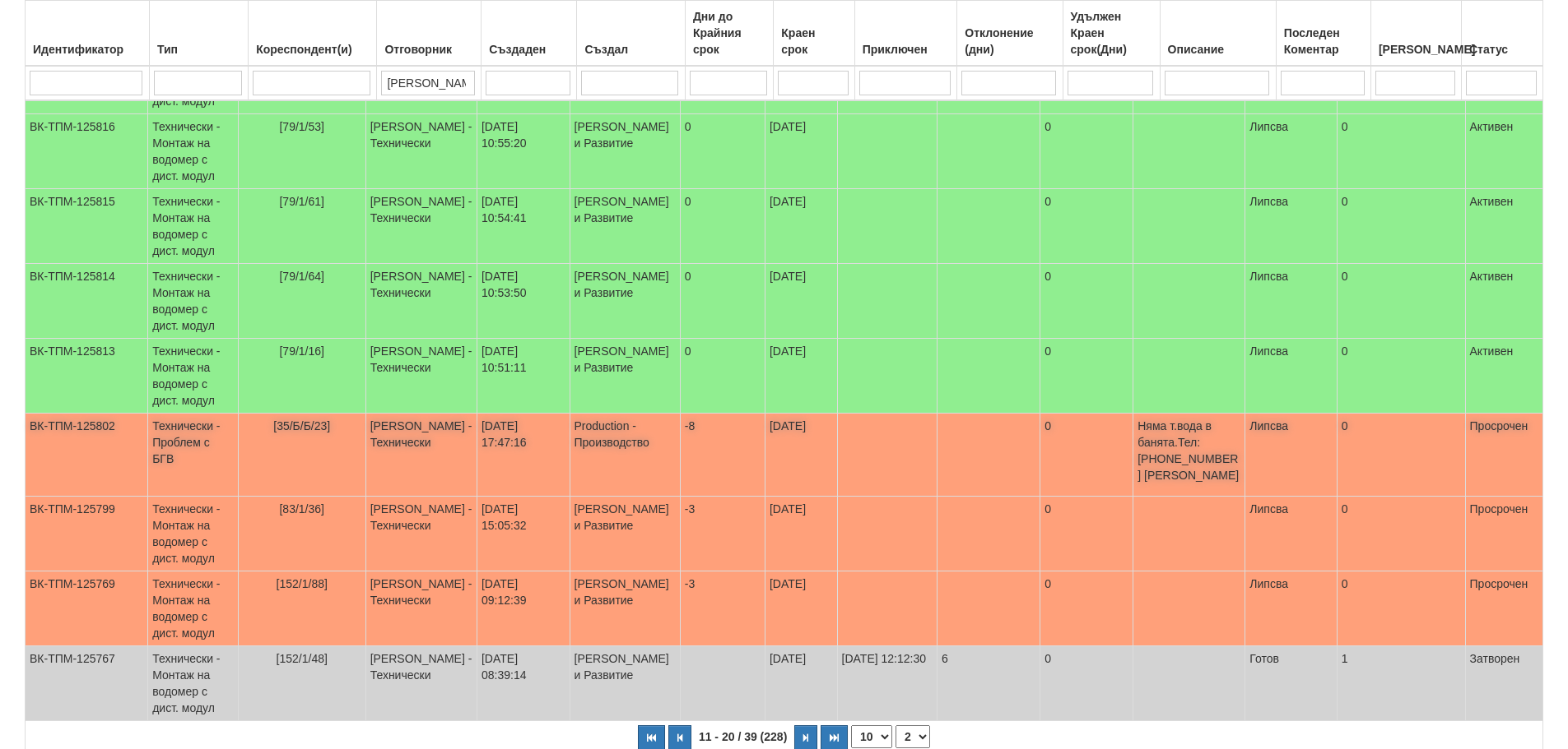
click at [216, 438] on td "Технически - Проблем с БГВ" at bounding box center [194, 454] width 91 height 83
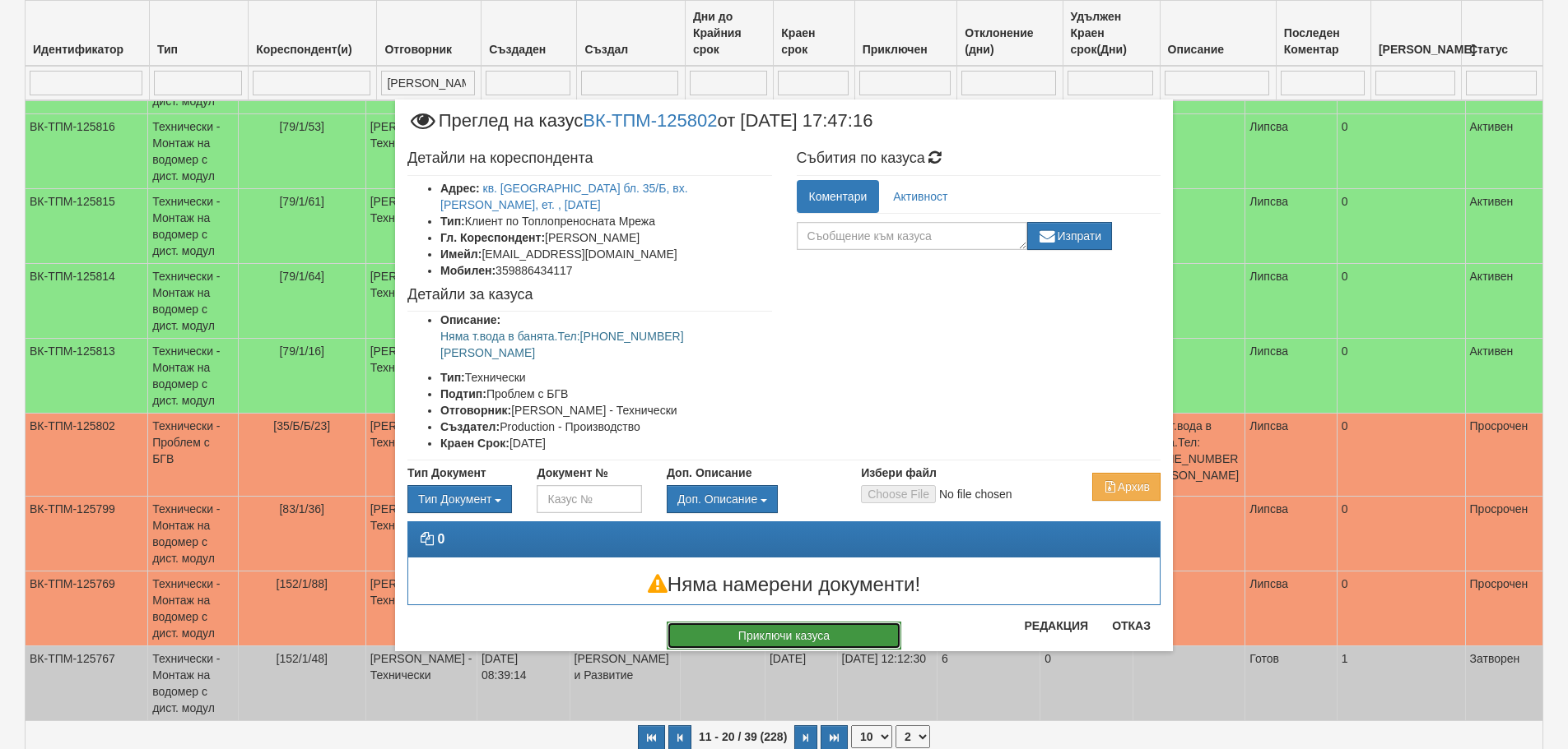
click at [855, 622] on button "Приключи казуса" at bounding box center [784, 635] width 235 height 28
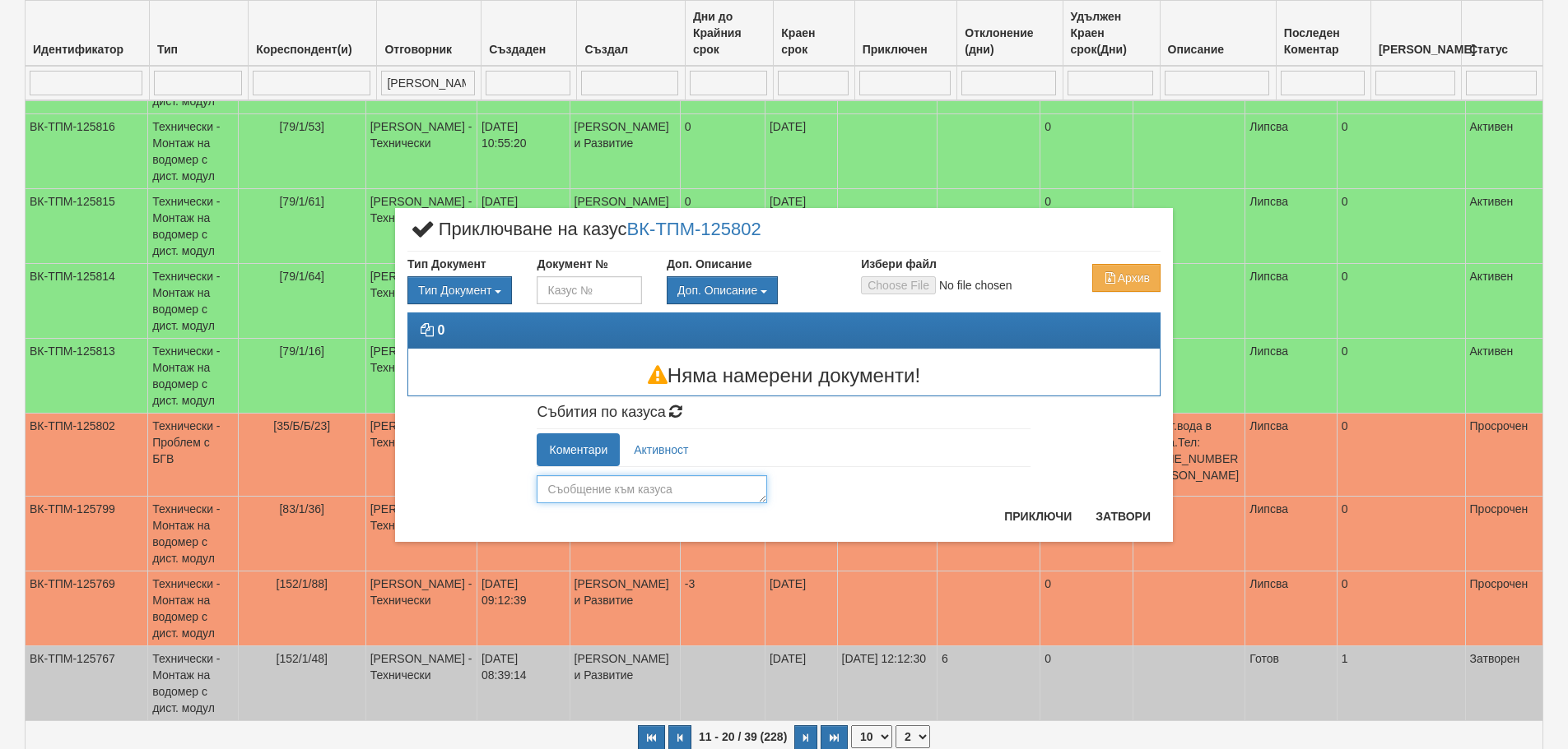
click at [630, 493] on textarea at bounding box center [651, 489] width 230 height 28
drag, startPoint x: 567, startPoint y: 491, endPoint x: 556, endPoint y: 497, distance: 12.5
click at [556, 497] on textarea "ГО" at bounding box center [651, 489] width 230 height 28
type textarea "Готов"
click at [1017, 515] on button "Приключи" at bounding box center [1038, 516] width 87 height 26
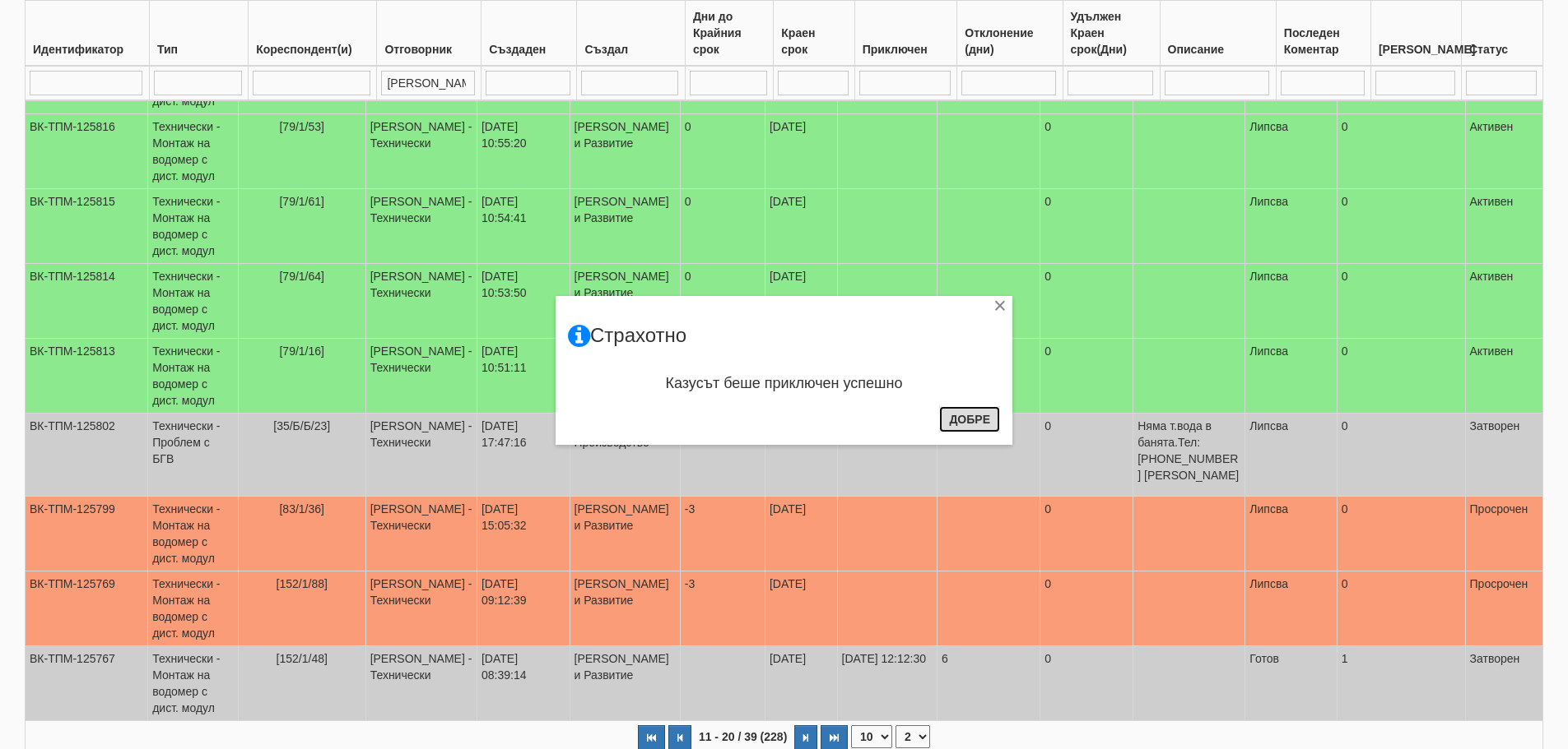
click at [986, 416] on button "Добре" at bounding box center [969, 419] width 61 height 26
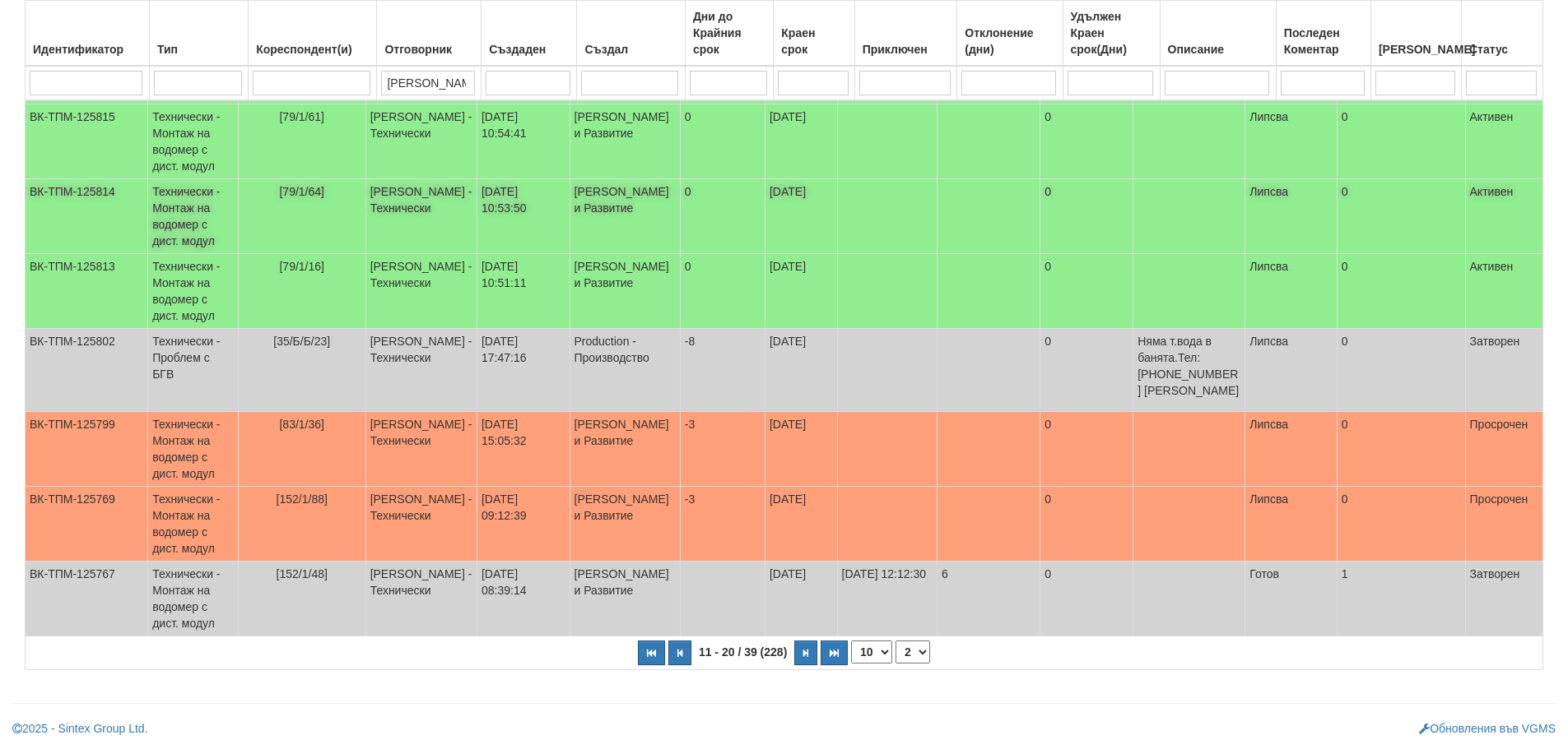
scroll to position [430, 0]
click at [916, 655] on select "1 2 3 4" at bounding box center [912, 652] width 35 height 23
click at [895, 641] on select "1 2 3 4" at bounding box center [912, 652] width 35 height 23
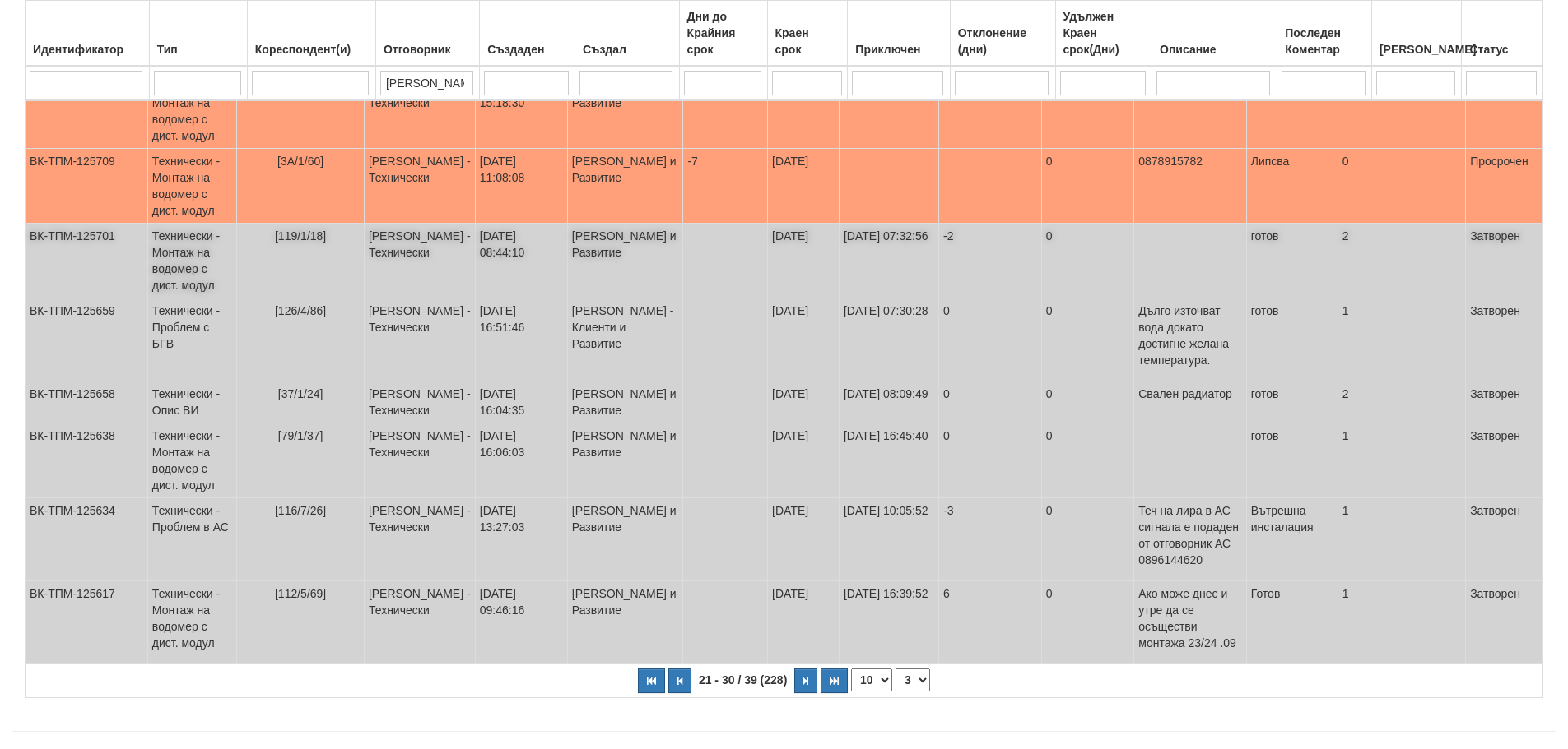
scroll to position [414, 0]
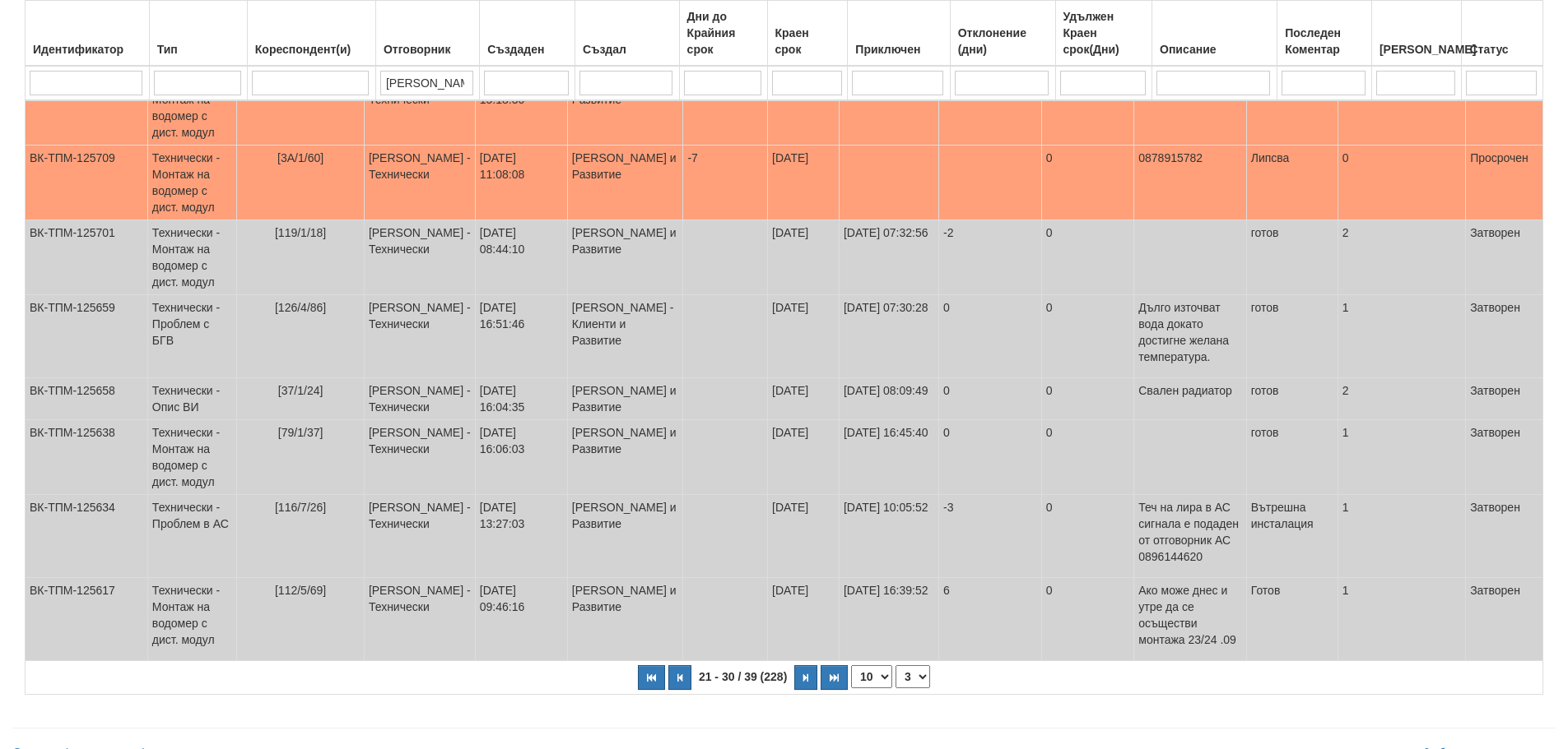
click at [920, 665] on select "1 2 3 4" at bounding box center [912, 676] width 35 height 23
select select "4"
click at [895, 665] on select "1 2 3 4" at bounding box center [912, 676] width 35 height 23
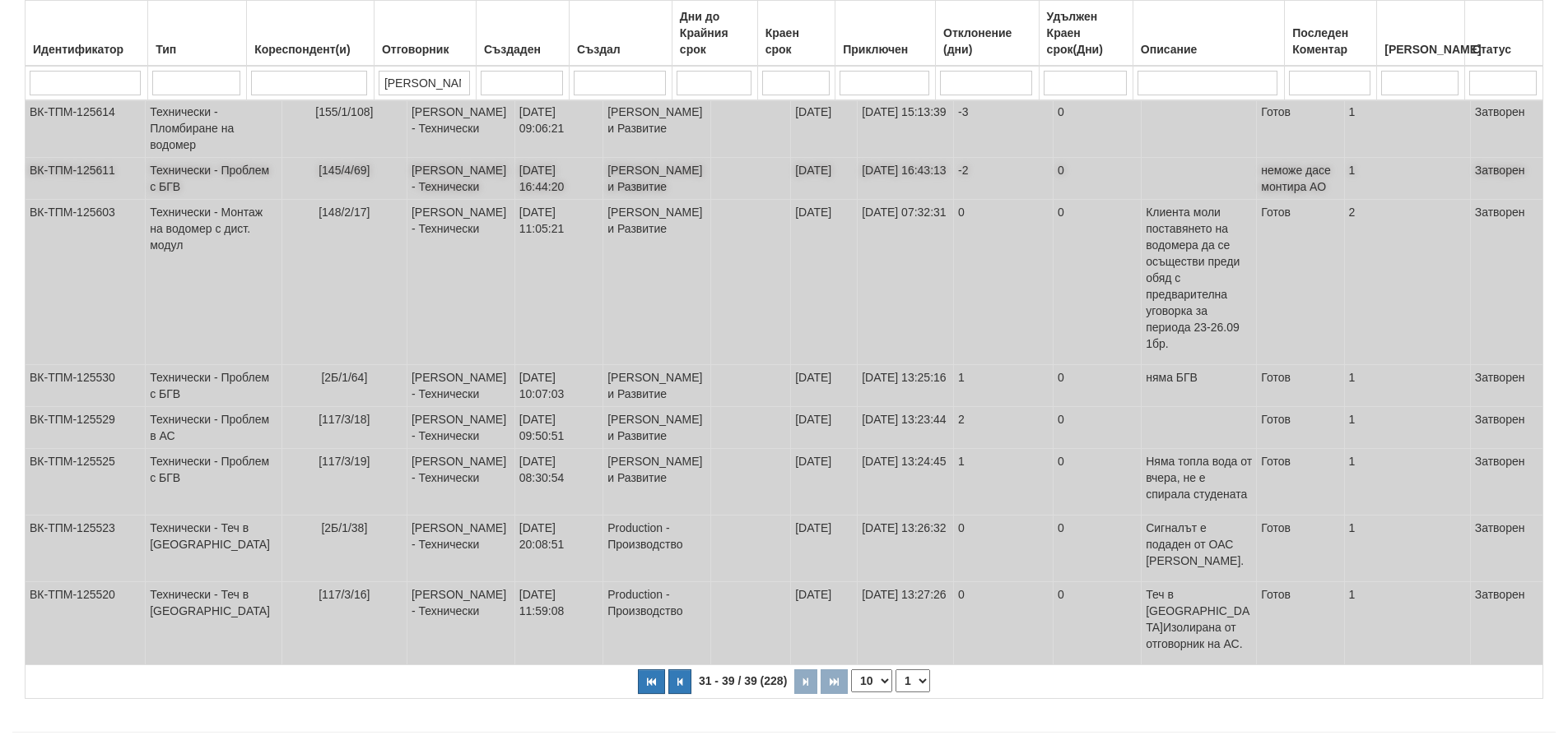
scroll to position [298, 0]
